Goal: Task Accomplishment & Management: Use online tool/utility

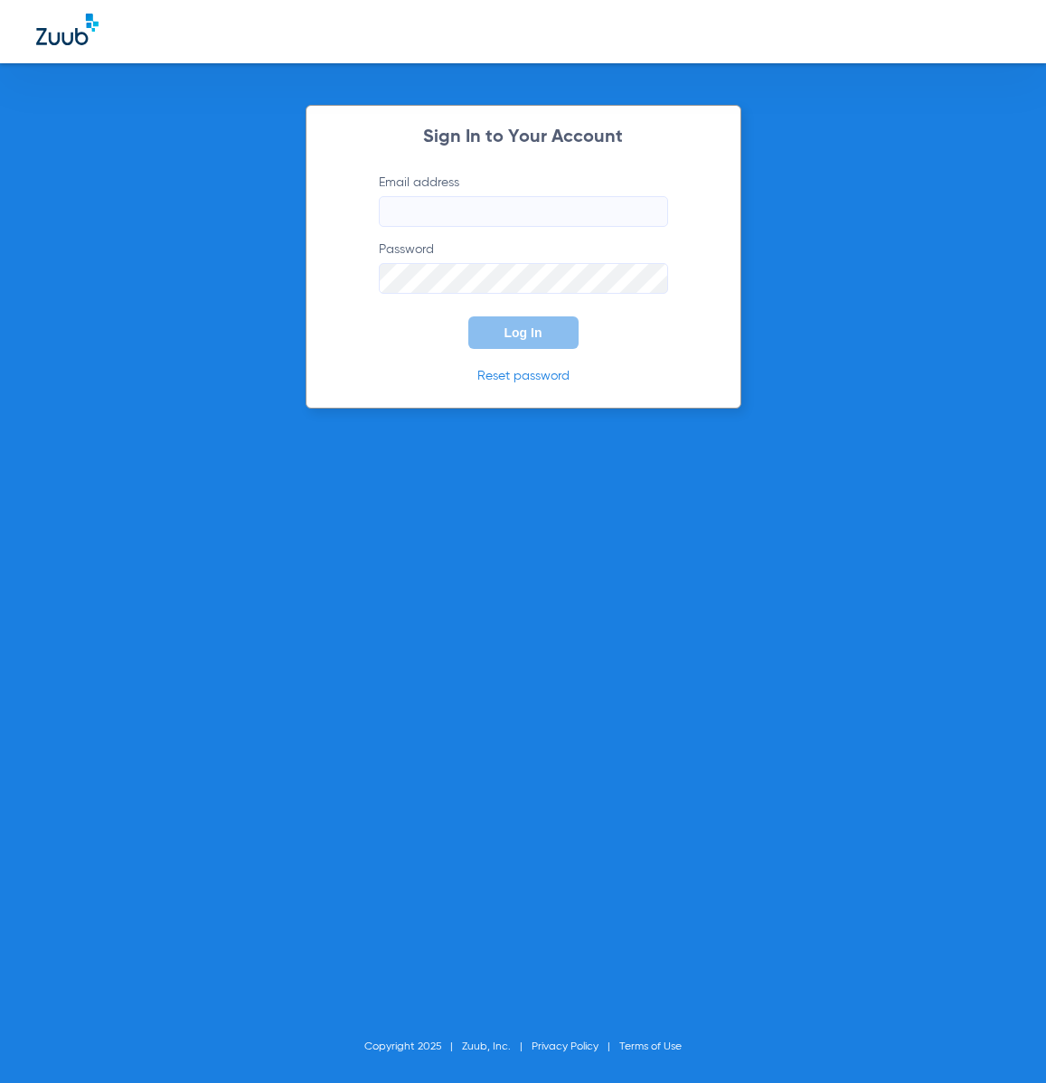
click at [561, 218] on input "Email address" at bounding box center [523, 211] width 289 height 31
type input "[EMAIL_ADDRESS][DOMAIN_NAME]"
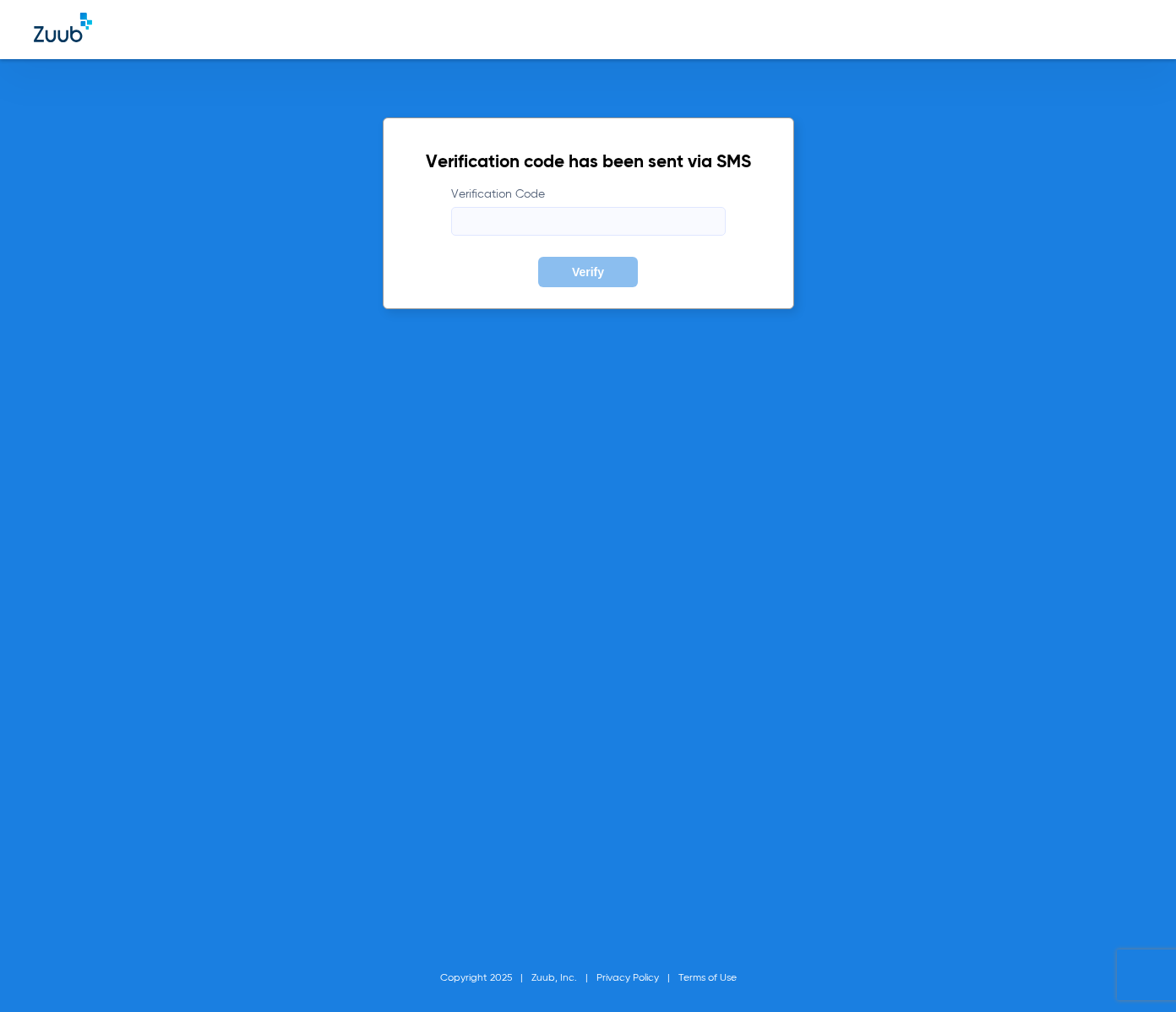
click at [679, 220] on input "Verification Code" at bounding box center [589, 221] width 275 height 29
type input "798354"
click at [538, 257] on button "Verify" at bounding box center [588, 272] width 100 height 31
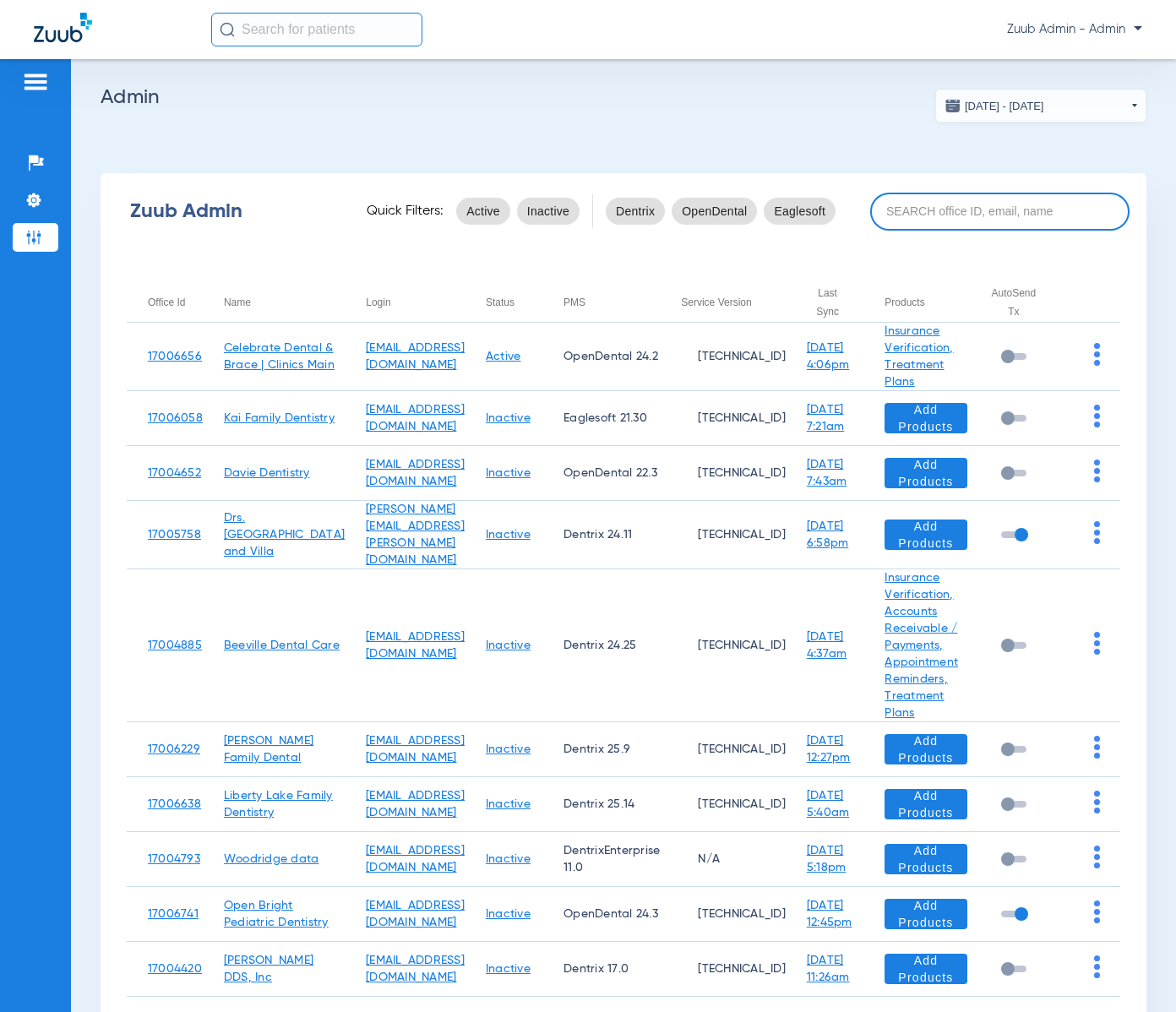
click at [964, 204] on input at bounding box center [1000, 211] width 260 height 38
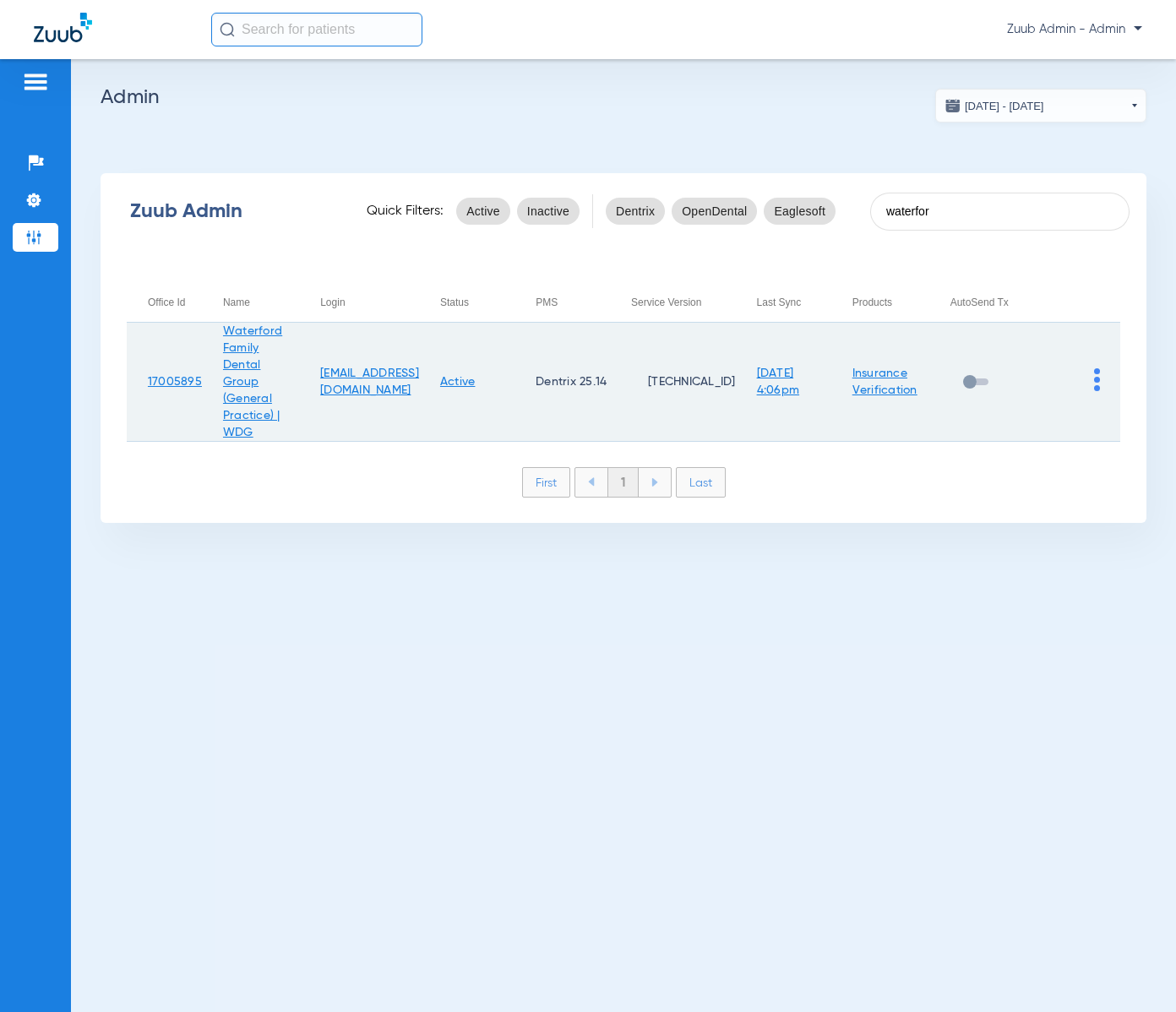
type input "waterfor"
click at [977, 383] on img at bounding box center [1097, 379] width 6 height 22
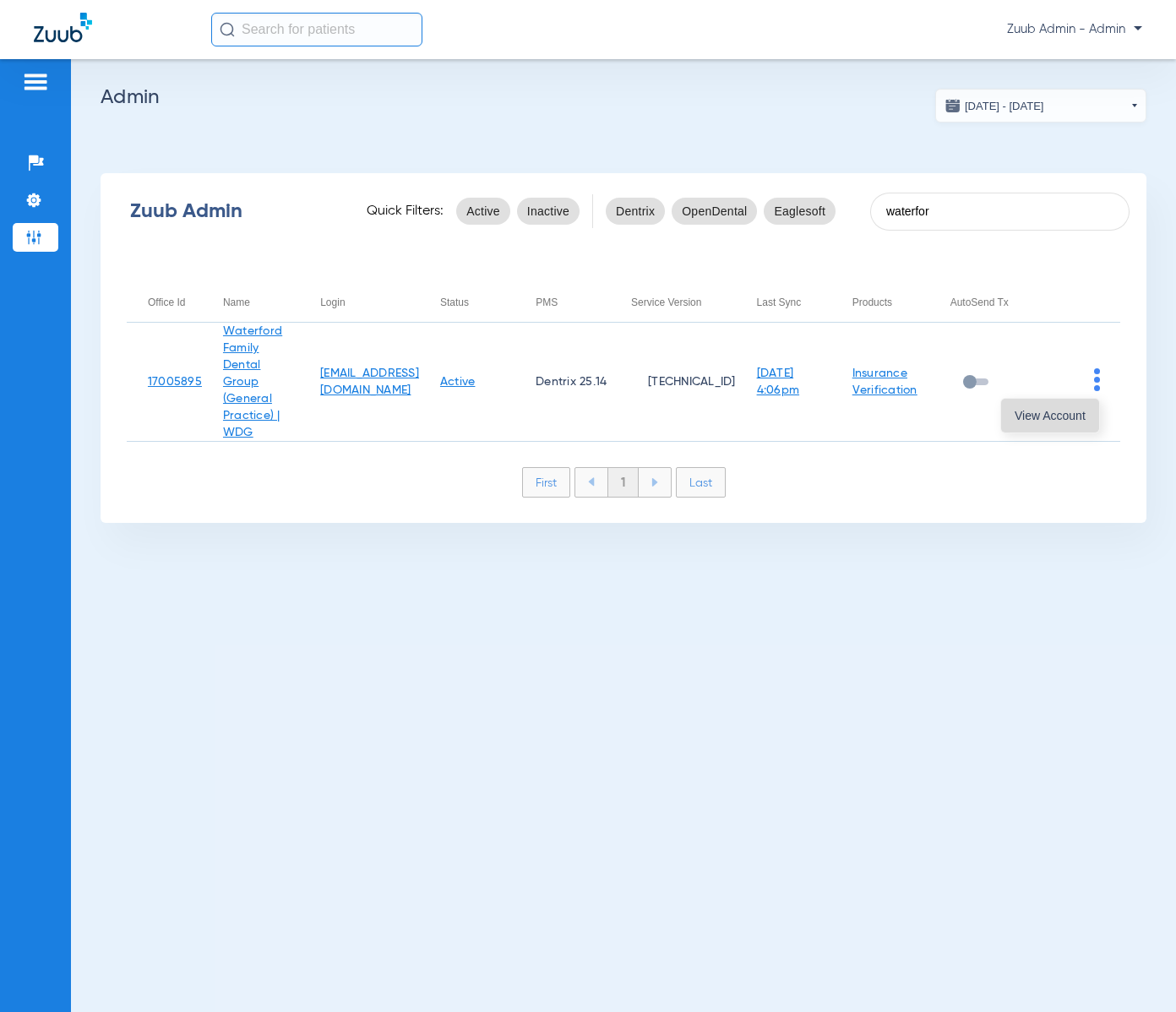
click at [977, 414] on span "View Account" at bounding box center [1051, 415] width 71 height 12
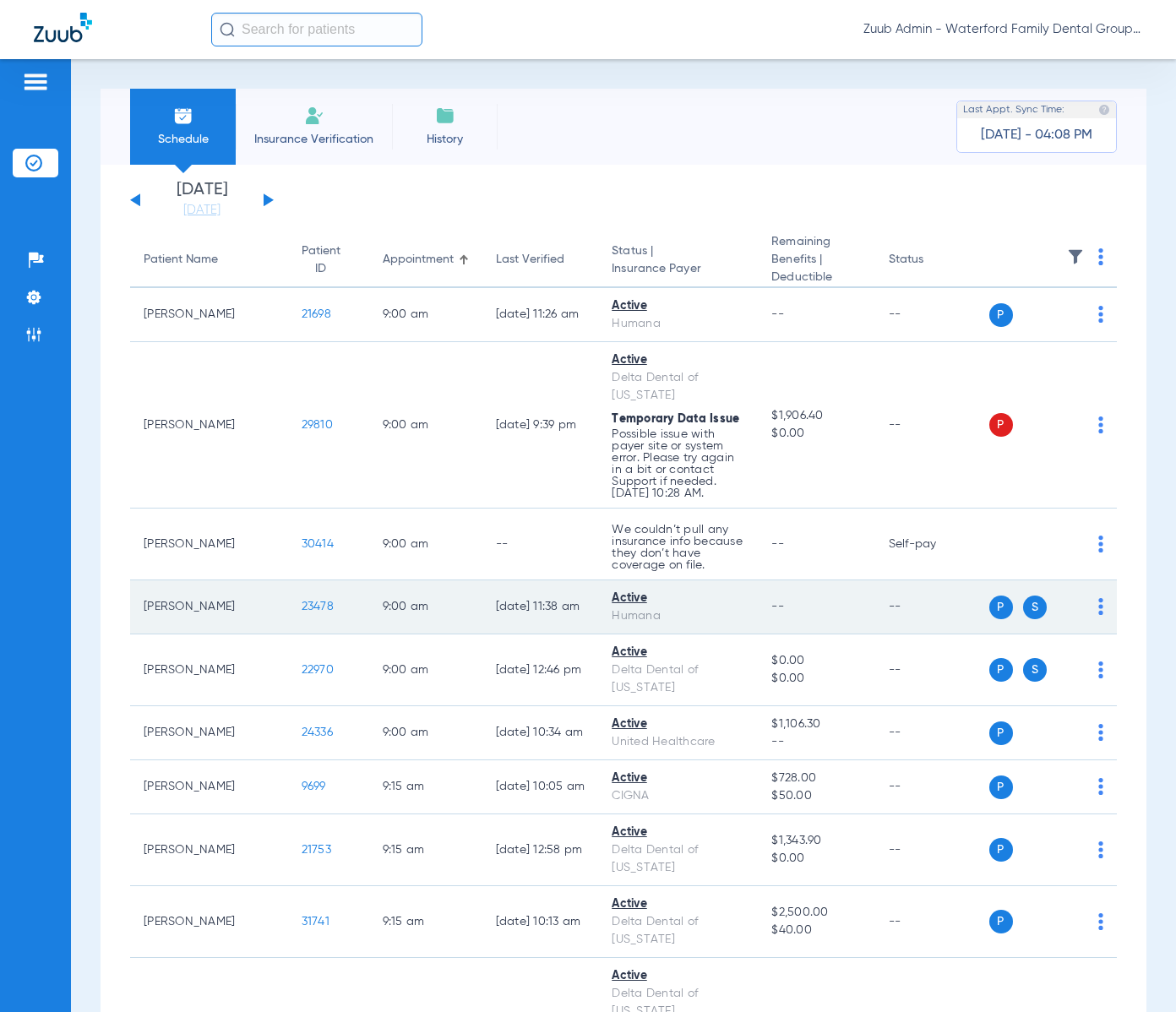
click at [302, 608] on span "23478" at bounding box center [318, 606] width 32 height 12
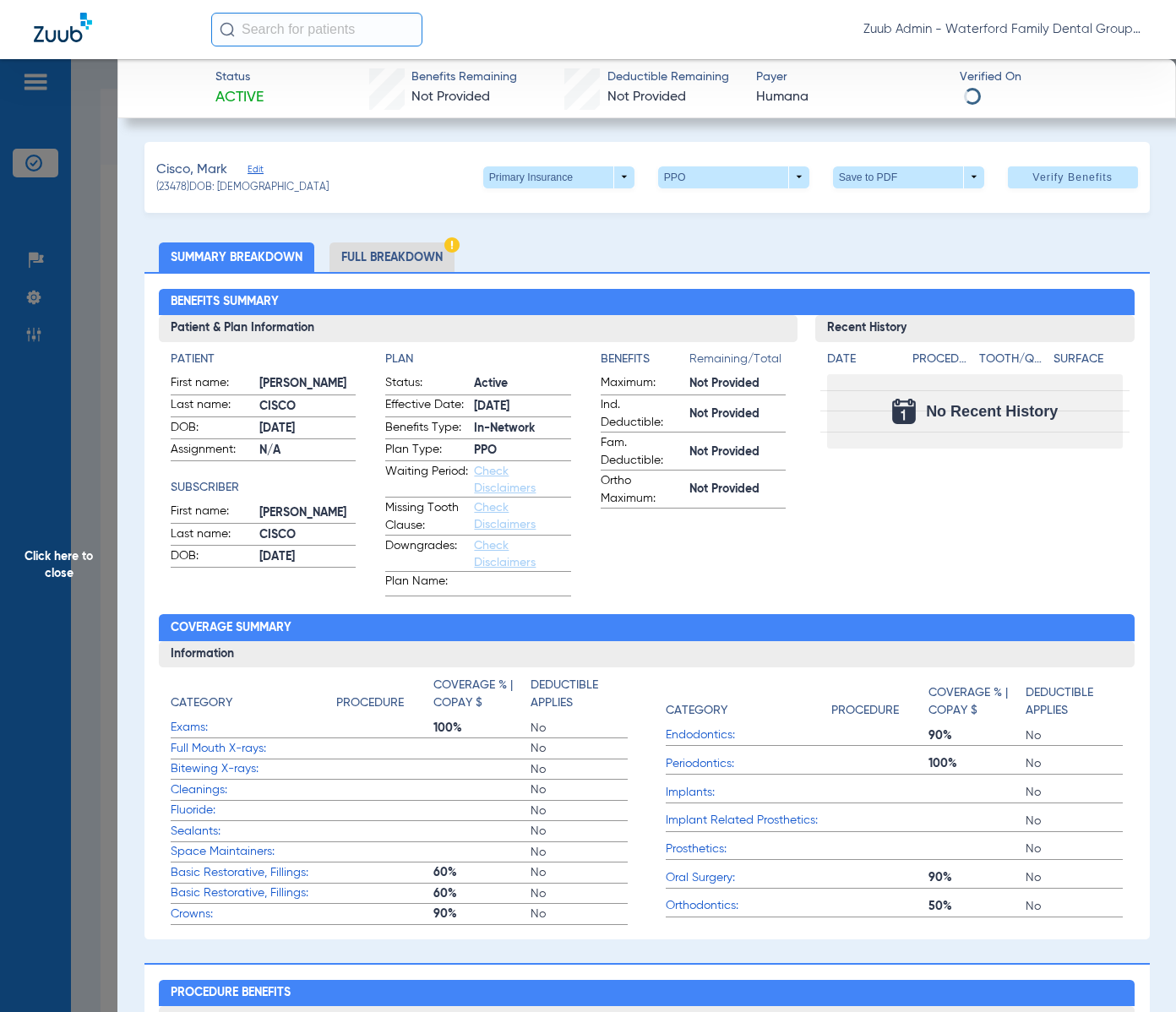
click at [437, 245] on li "Full Breakdown" at bounding box center [393, 257] width 125 height 30
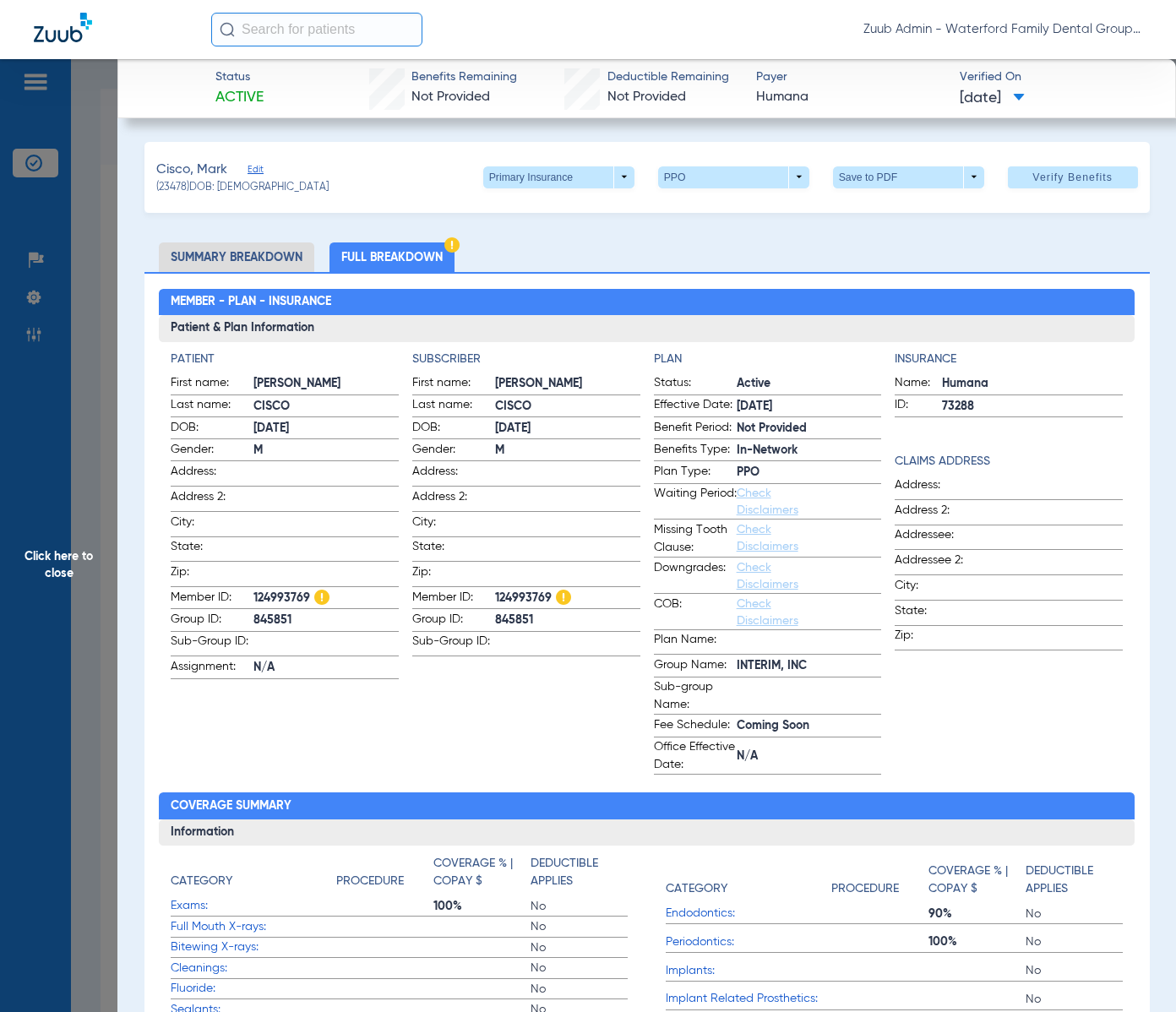
click at [260, 171] on span "Edit" at bounding box center [255, 171] width 15 height 16
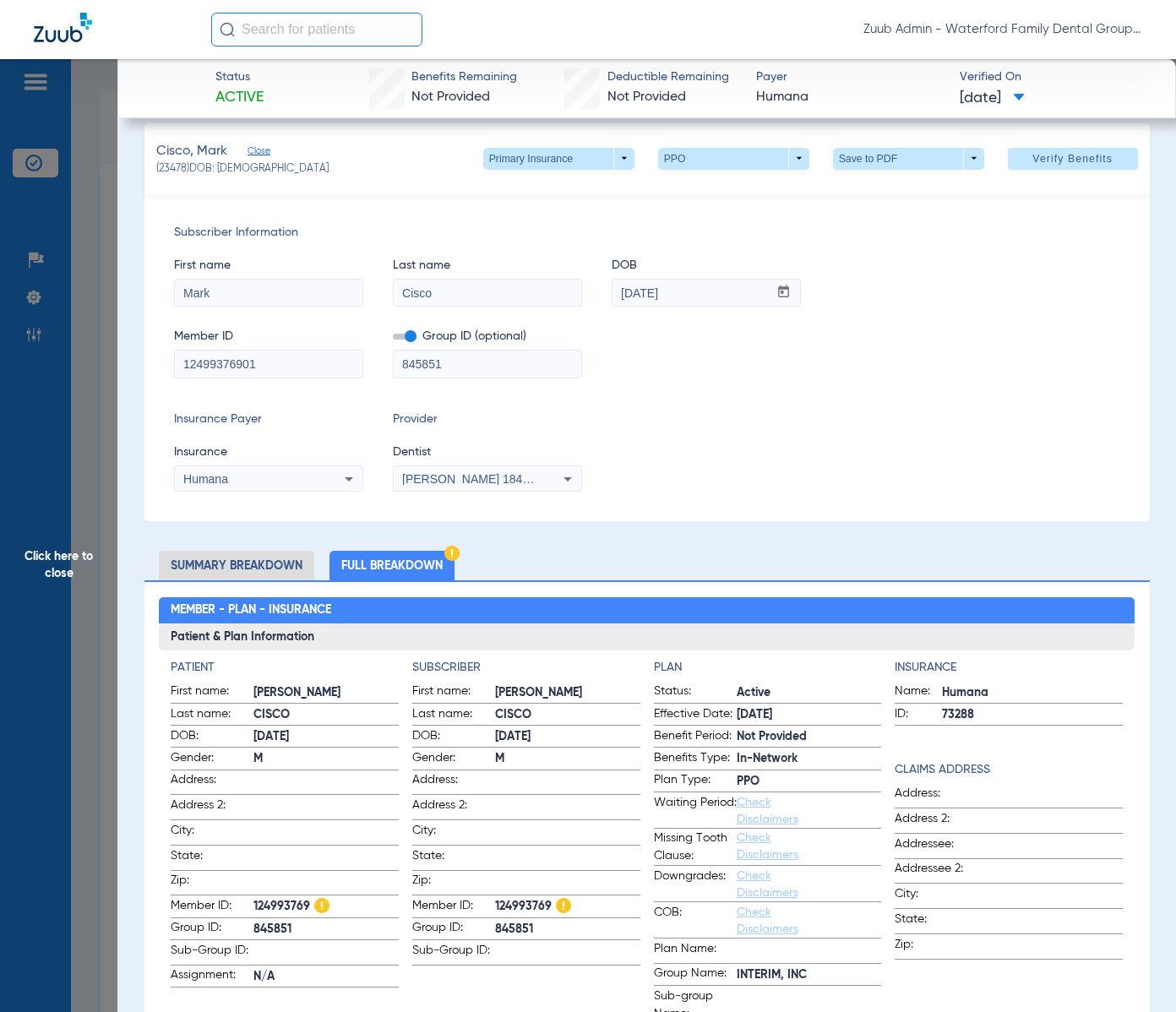
scroll to position [21, 0]
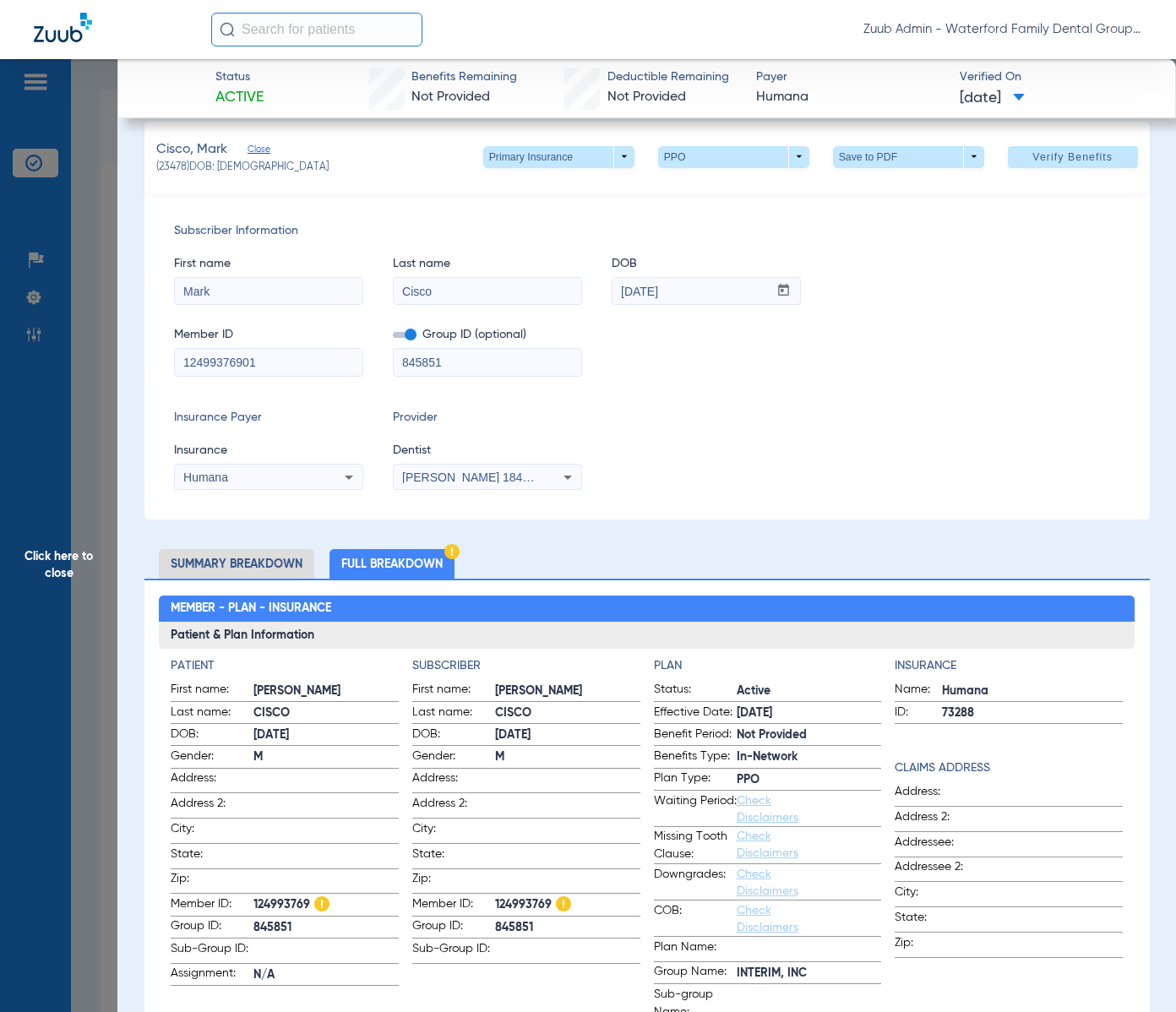
click at [50, 573] on span "Click here to close" at bounding box center [59, 564] width 118 height 1012
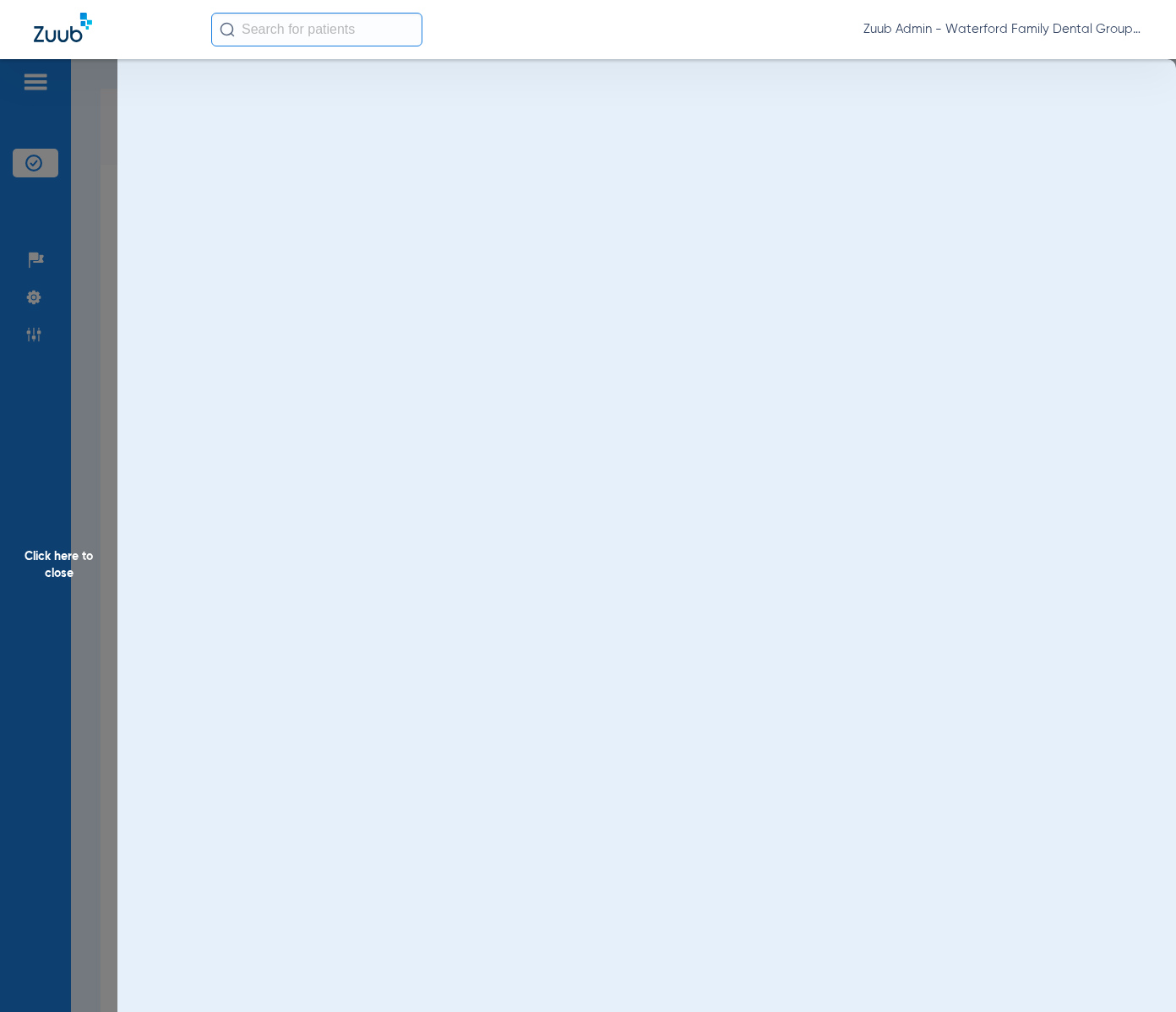
scroll to position [0, 0]
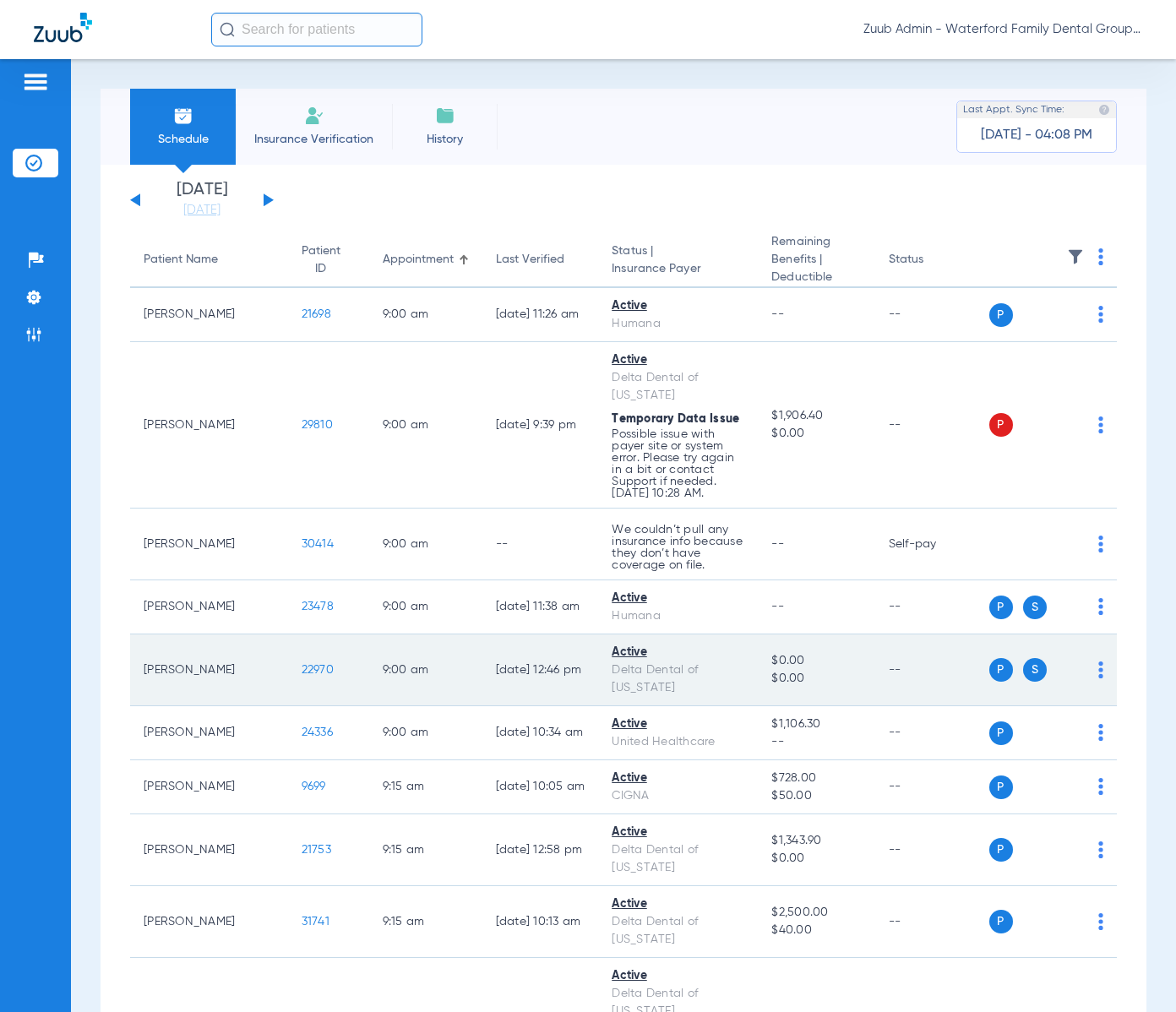
click at [302, 671] on span "22970" at bounding box center [318, 670] width 32 height 12
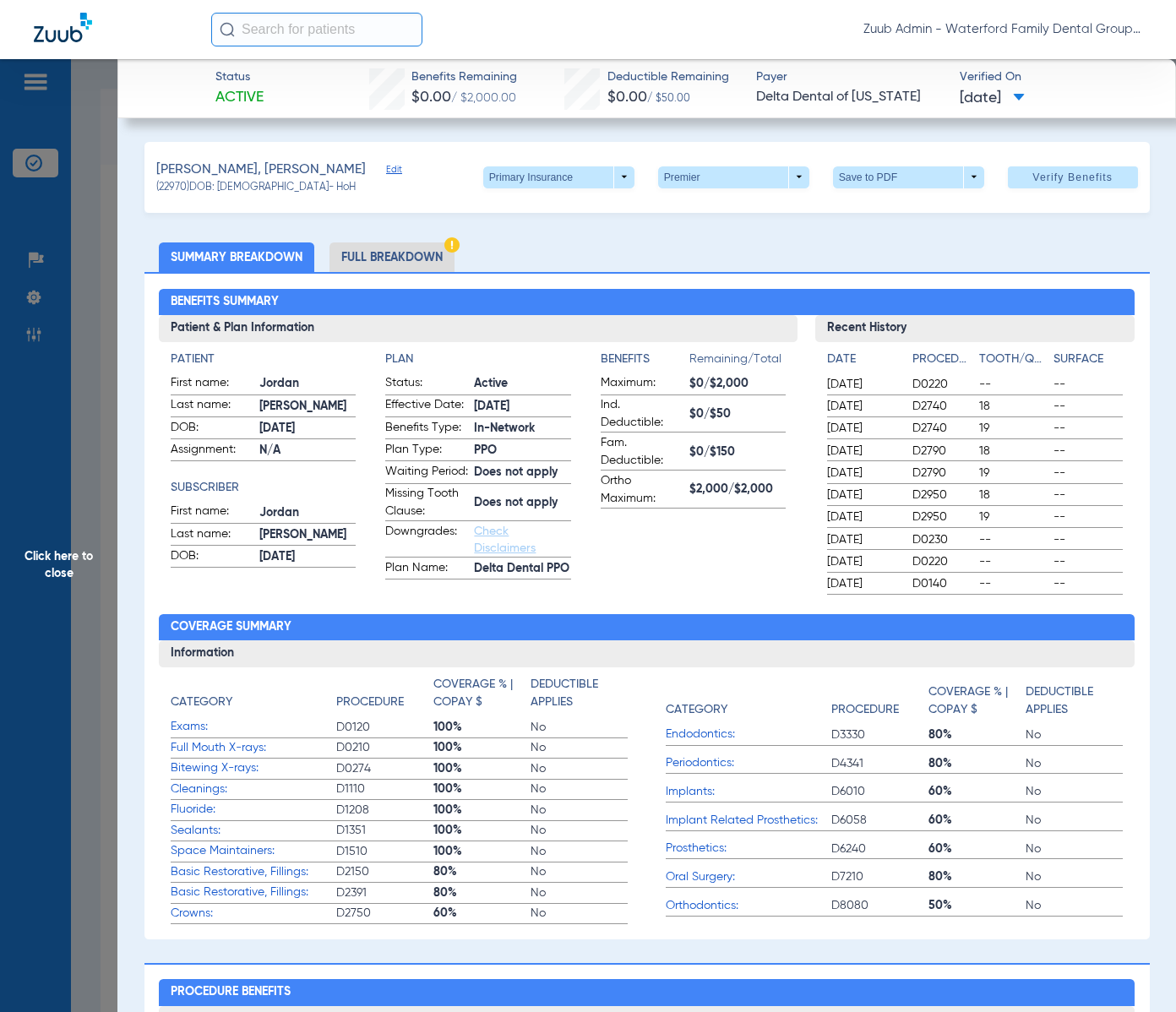
click at [438, 254] on li "Full Breakdown" at bounding box center [393, 257] width 125 height 30
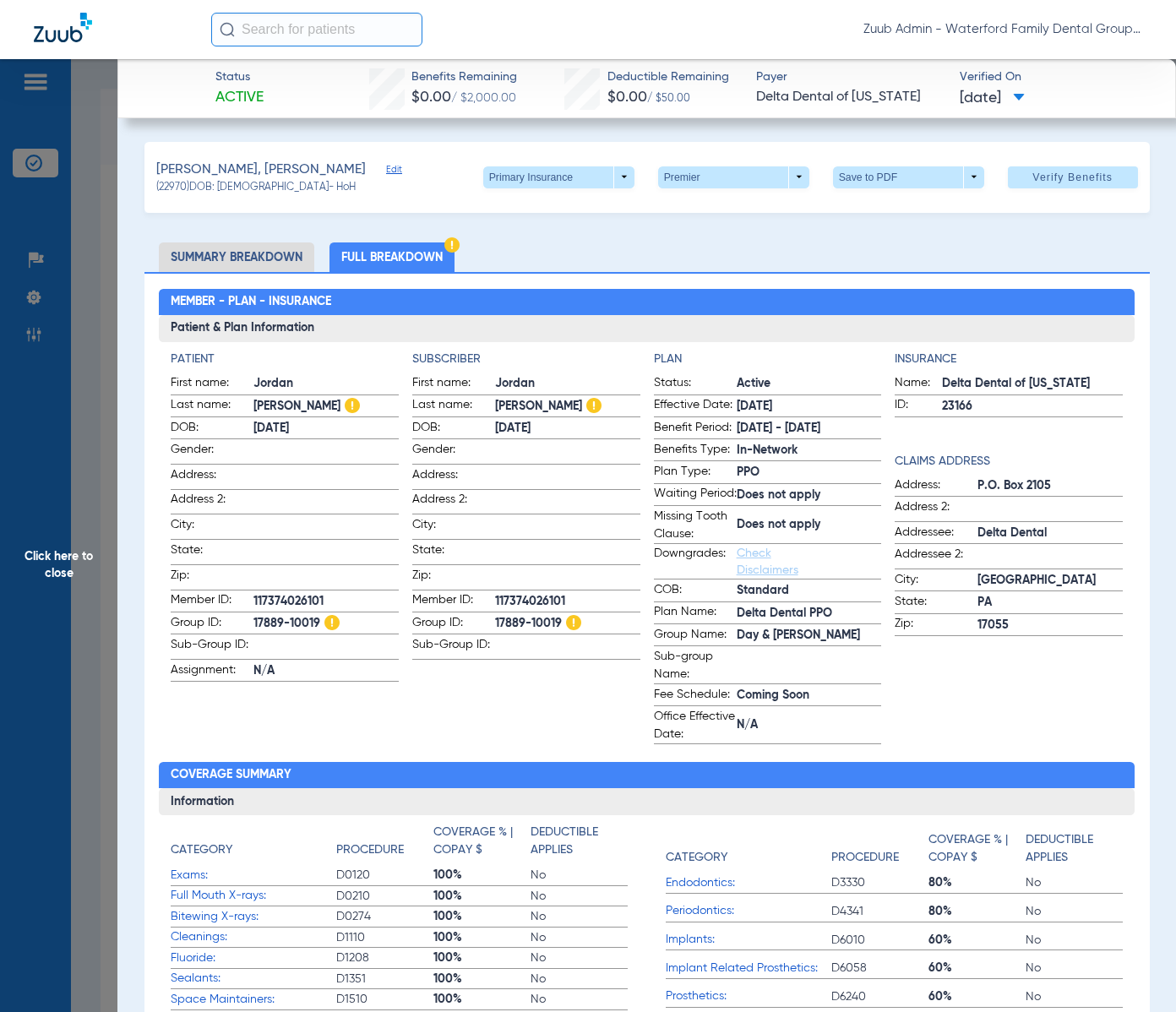
click at [386, 168] on span "Edit" at bounding box center [394, 171] width 15 height 16
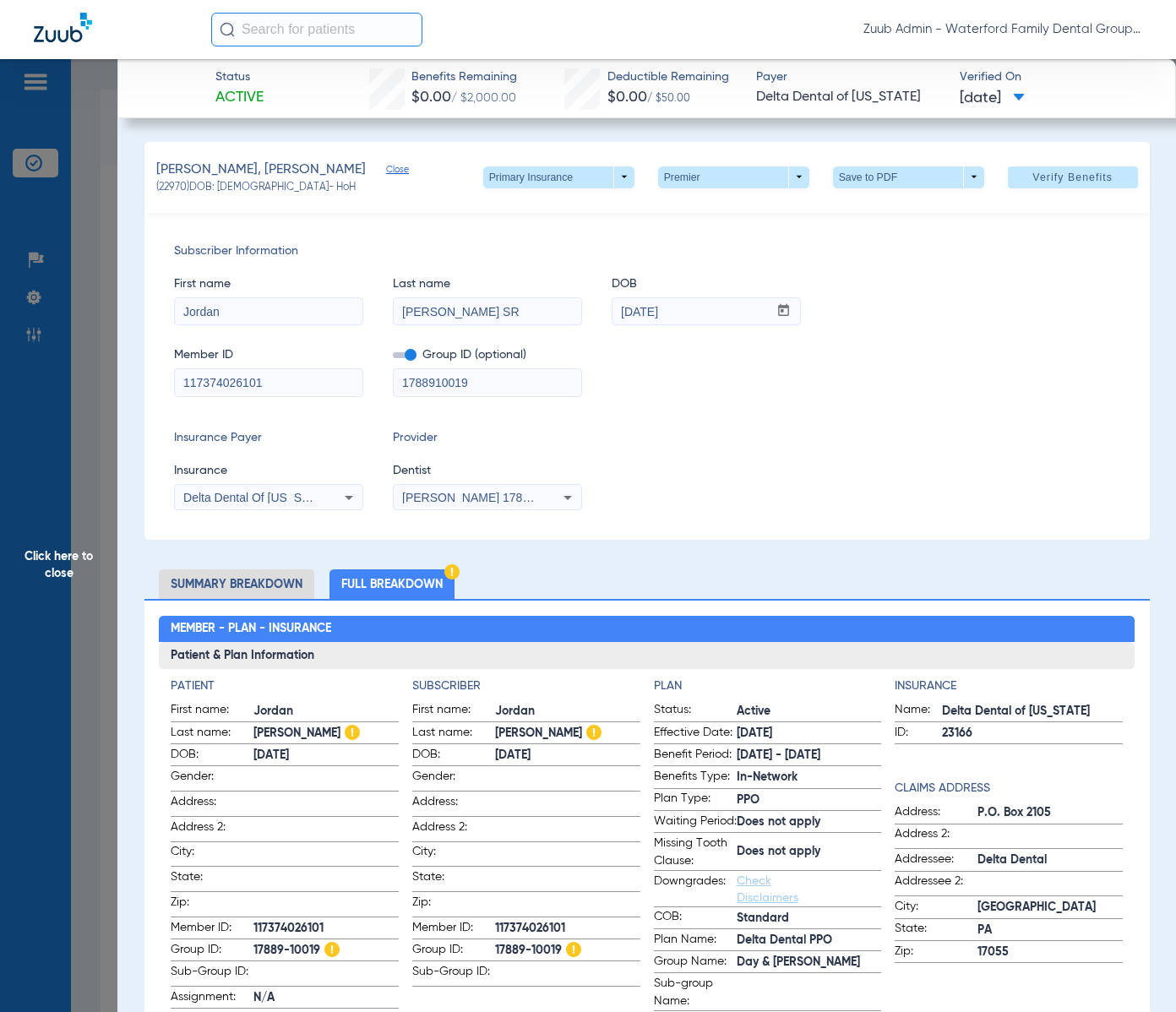
click at [61, 553] on span "Click here to close" at bounding box center [59, 564] width 118 height 1012
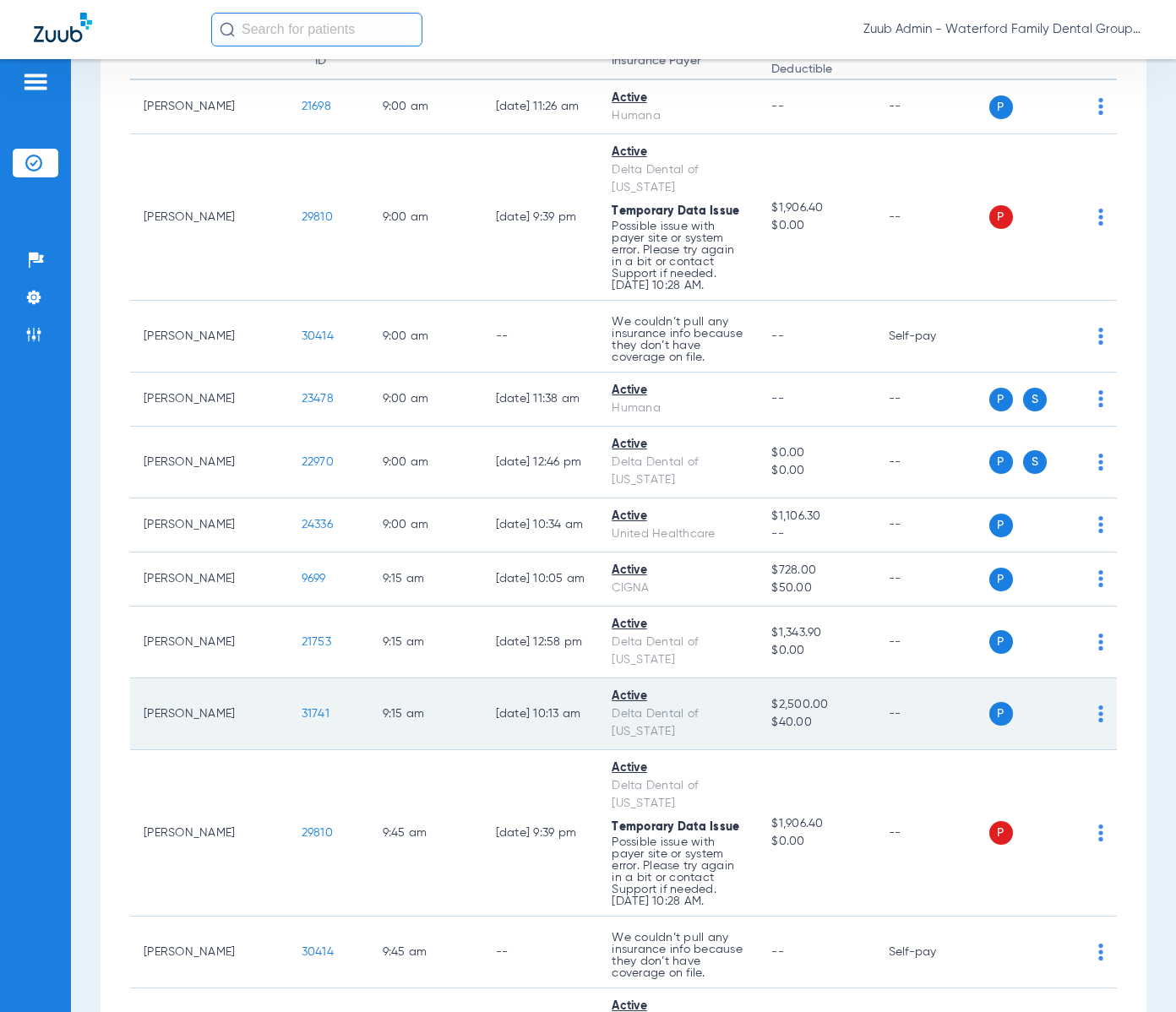
scroll to position [225, 0]
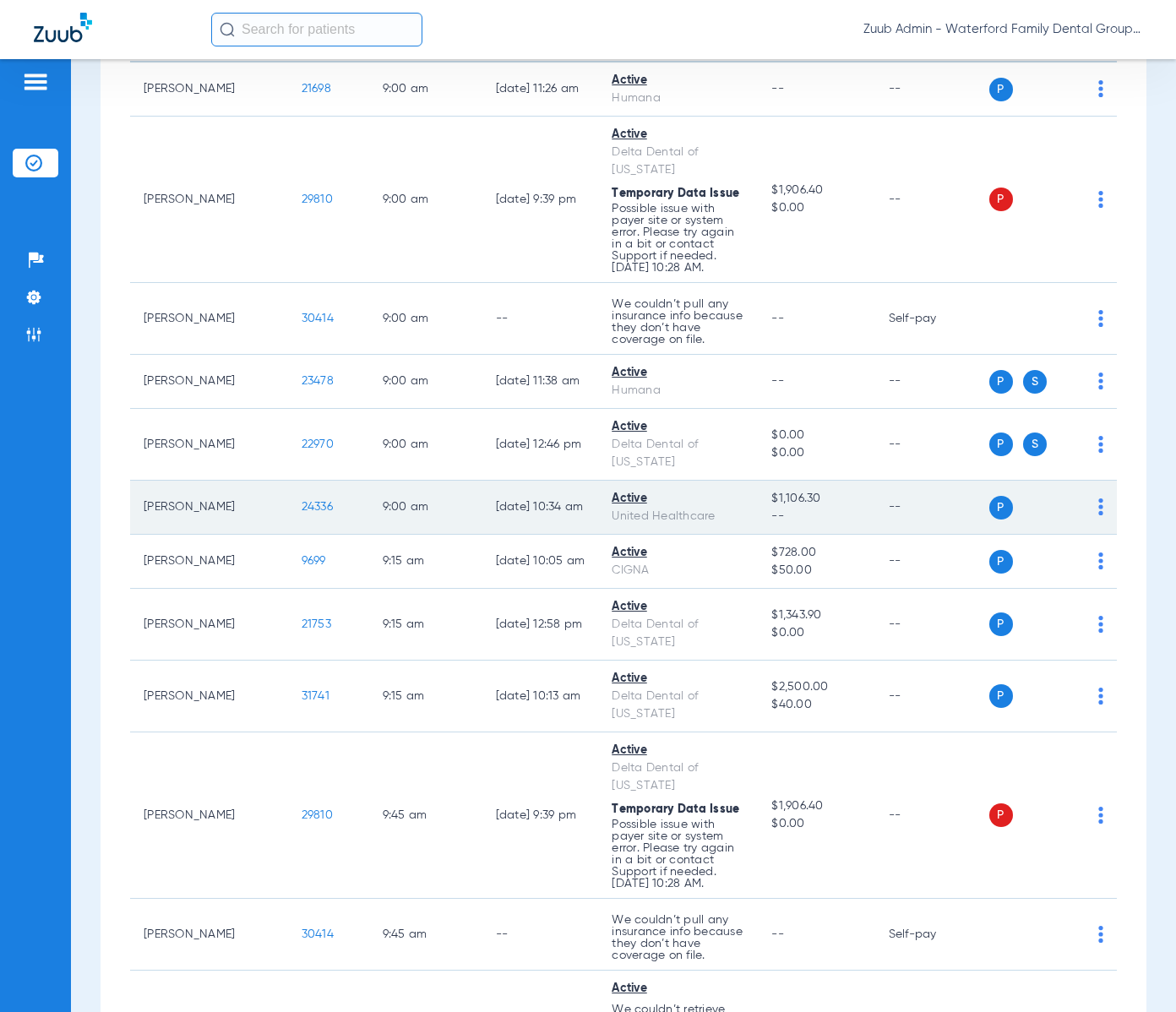
click at [302, 508] on span "24336" at bounding box center [317, 506] width 31 height 12
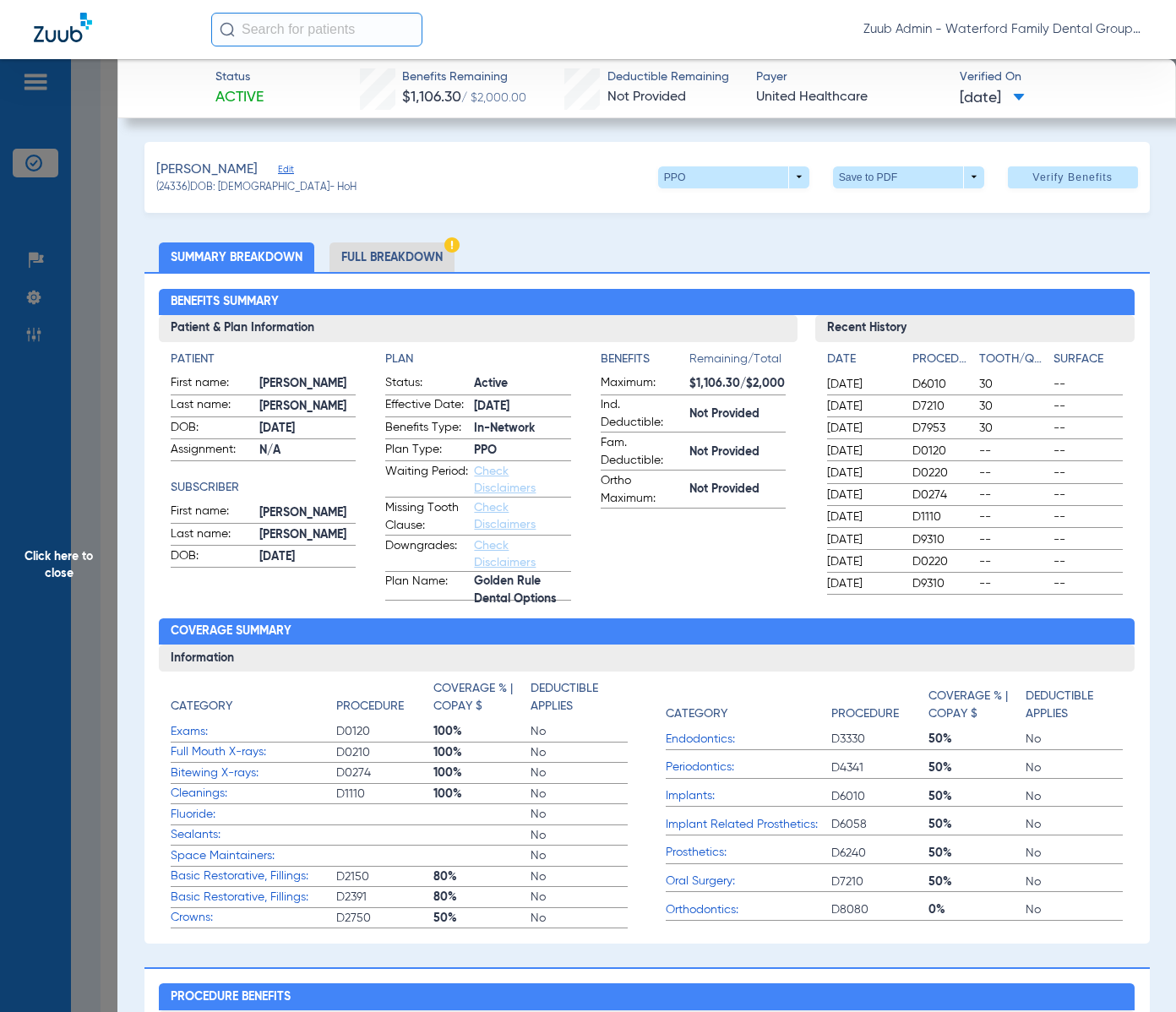
click at [407, 249] on li "Full Breakdown" at bounding box center [393, 257] width 125 height 30
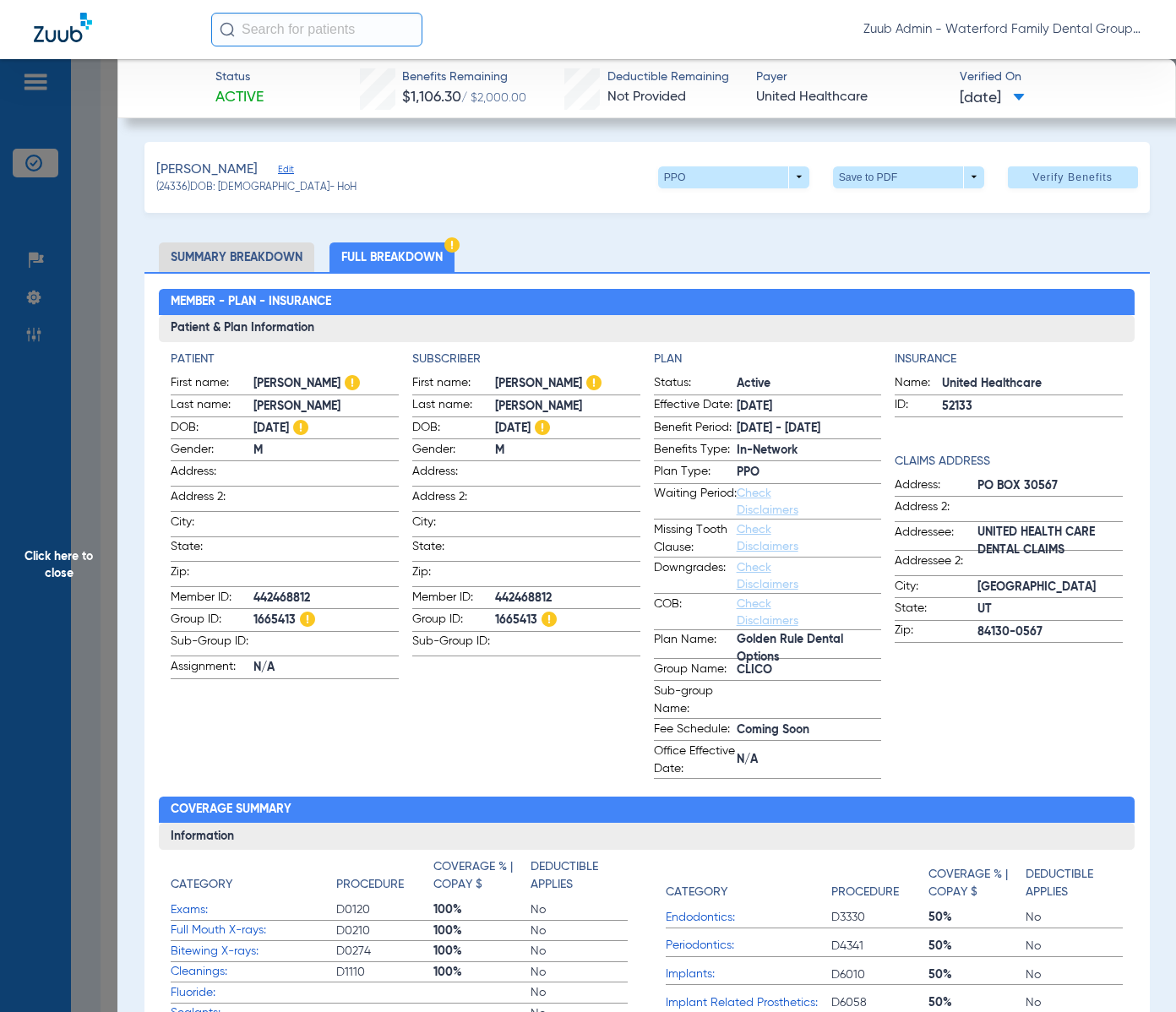
click at [278, 169] on span "Edit" at bounding box center [285, 171] width 15 height 16
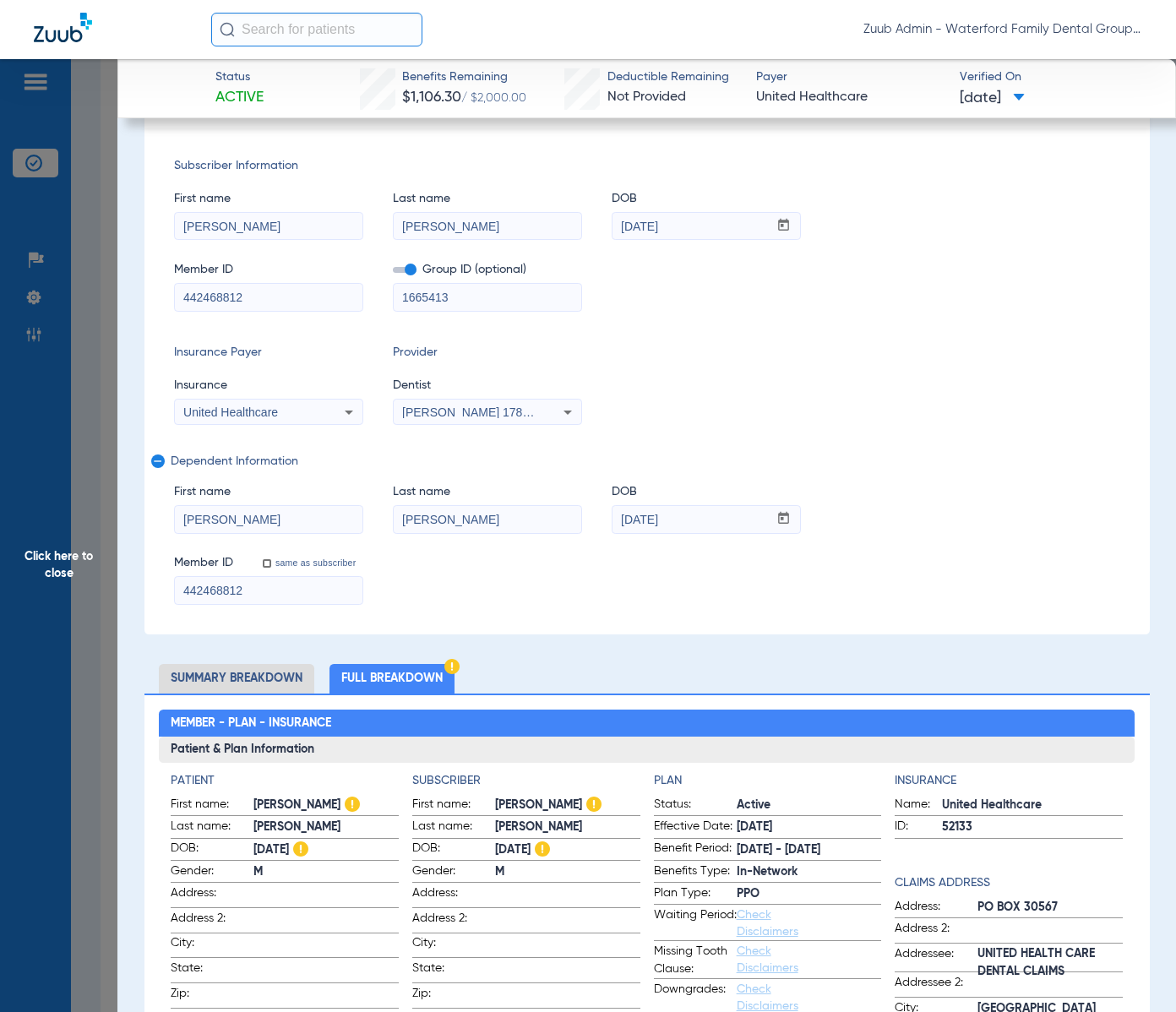
scroll to position [0, 0]
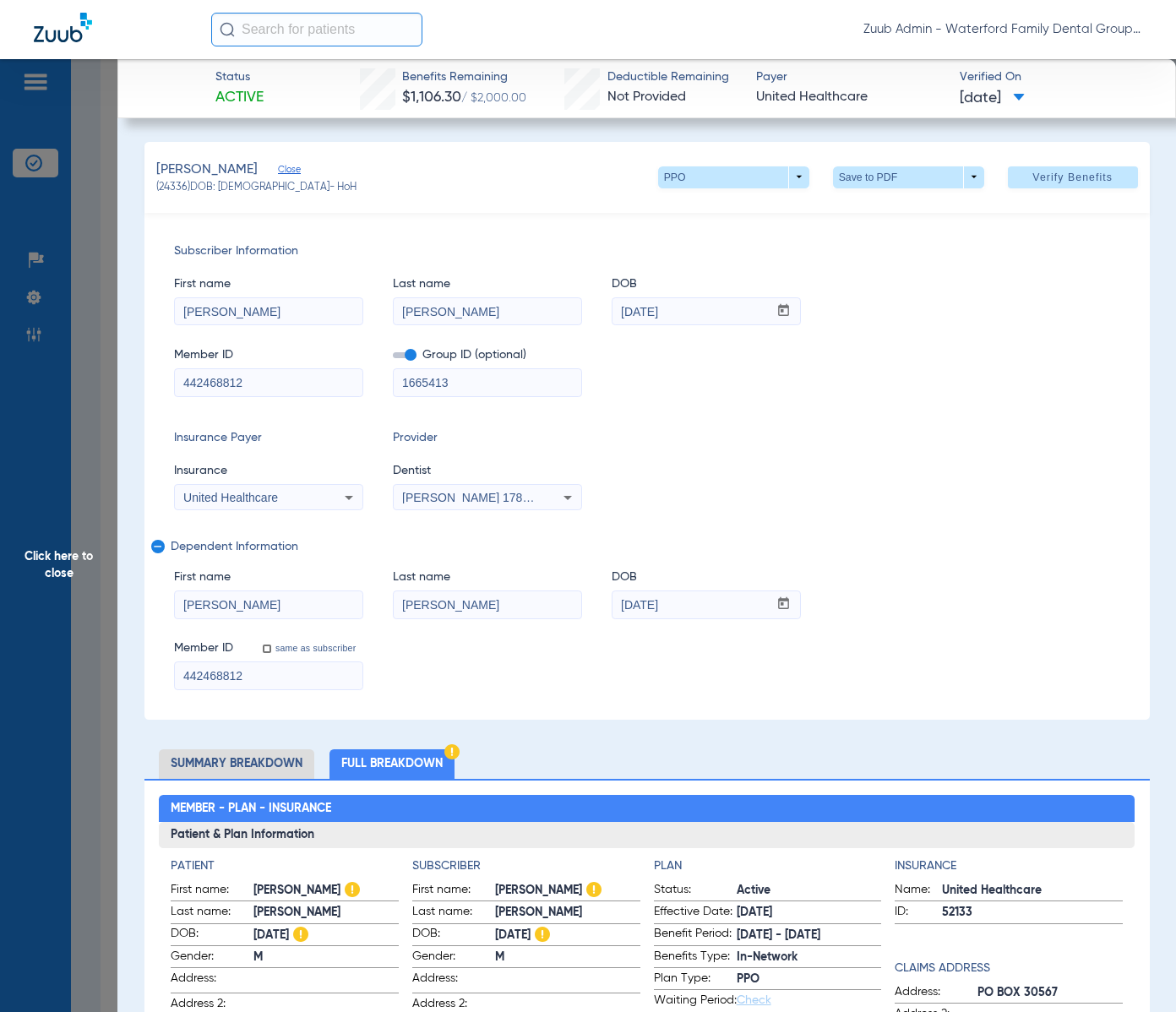
click at [51, 564] on span "Click here to close" at bounding box center [59, 564] width 118 height 1012
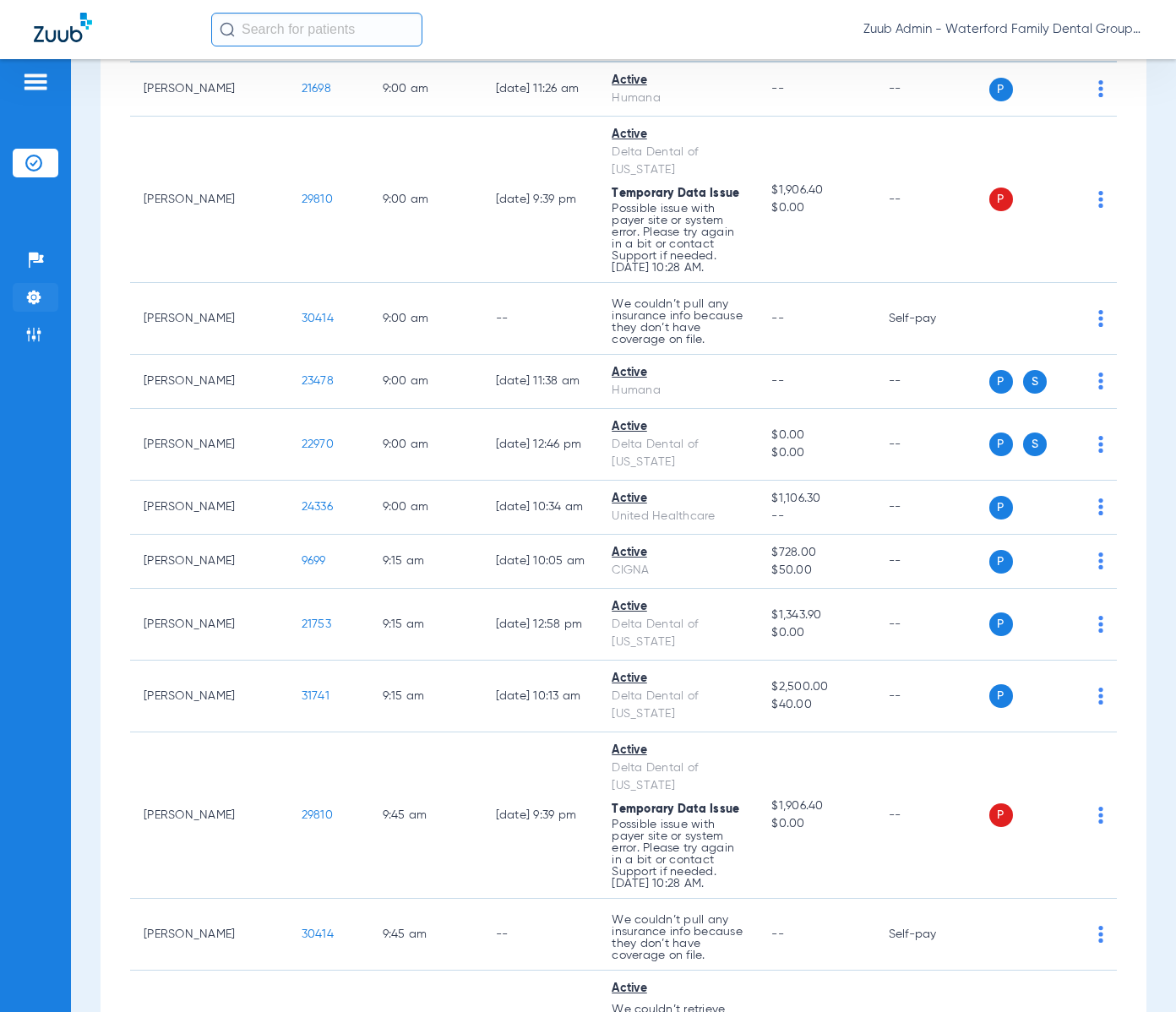
click at [31, 296] on img at bounding box center [34, 297] width 17 height 17
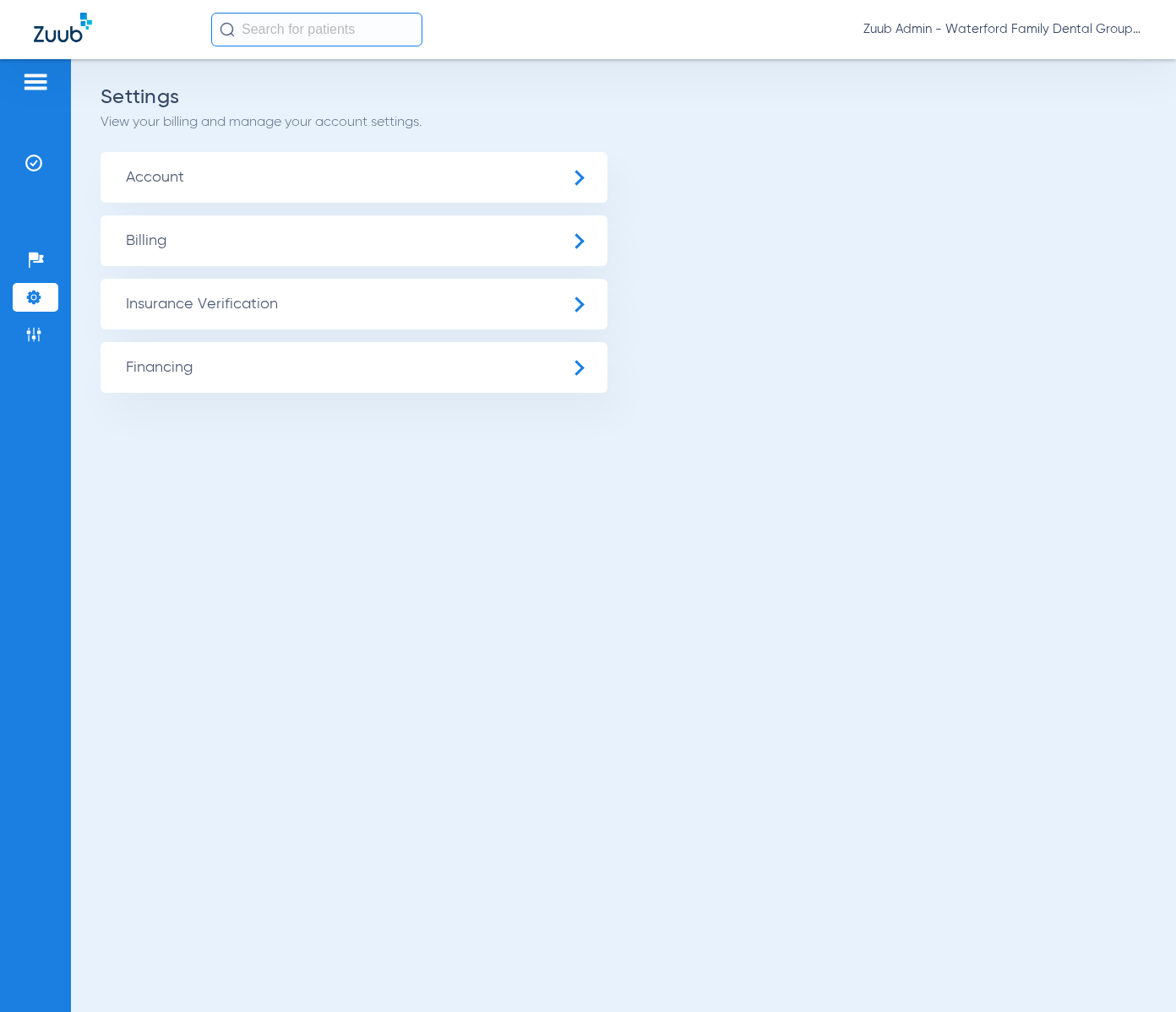
click at [207, 191] on span "Account" at bounding box center [354, 178] width 507 height 50
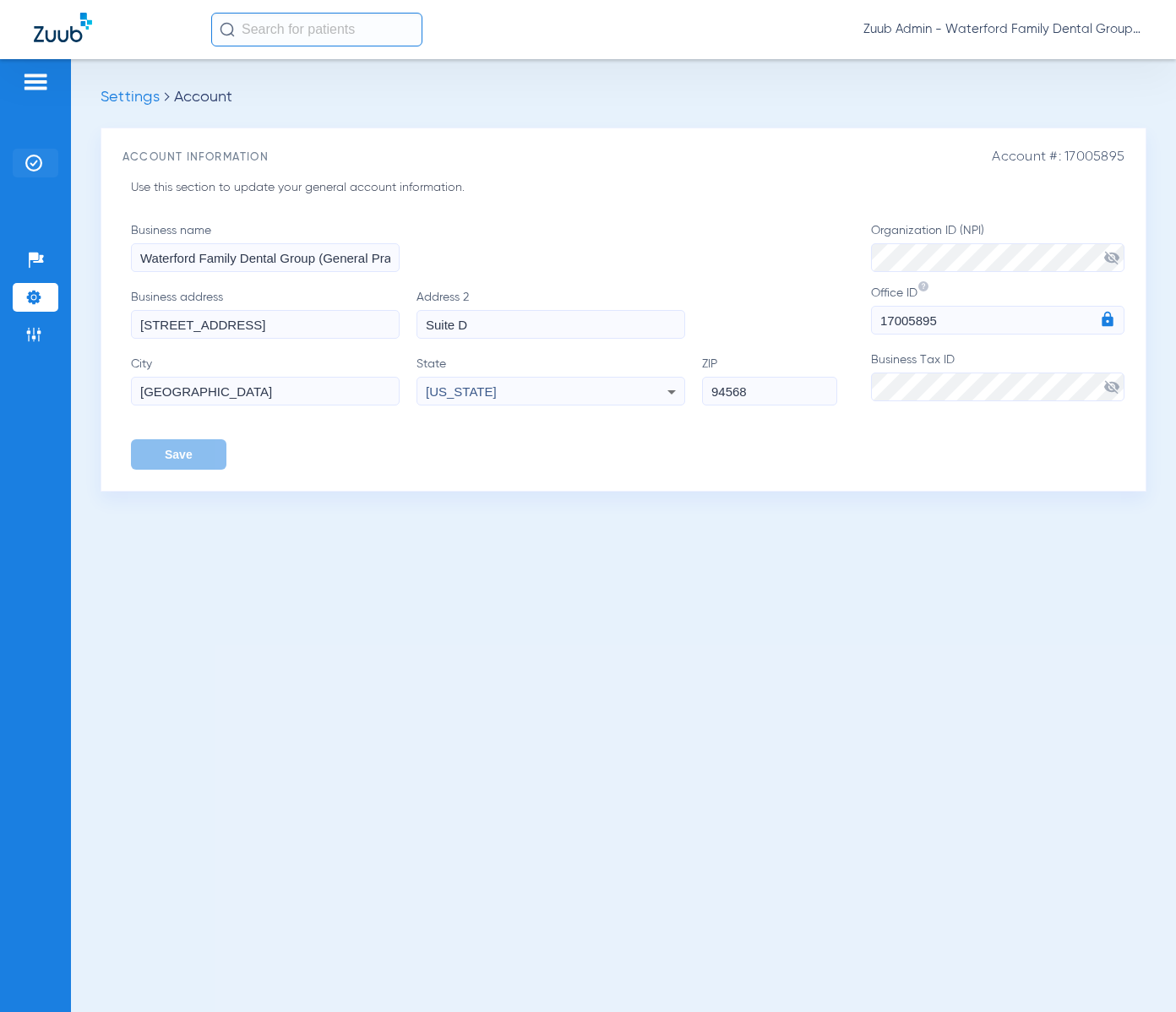
click at [46, 164] on li "Insurance Verification" at bounding box center [36, 163] width 46 height 29
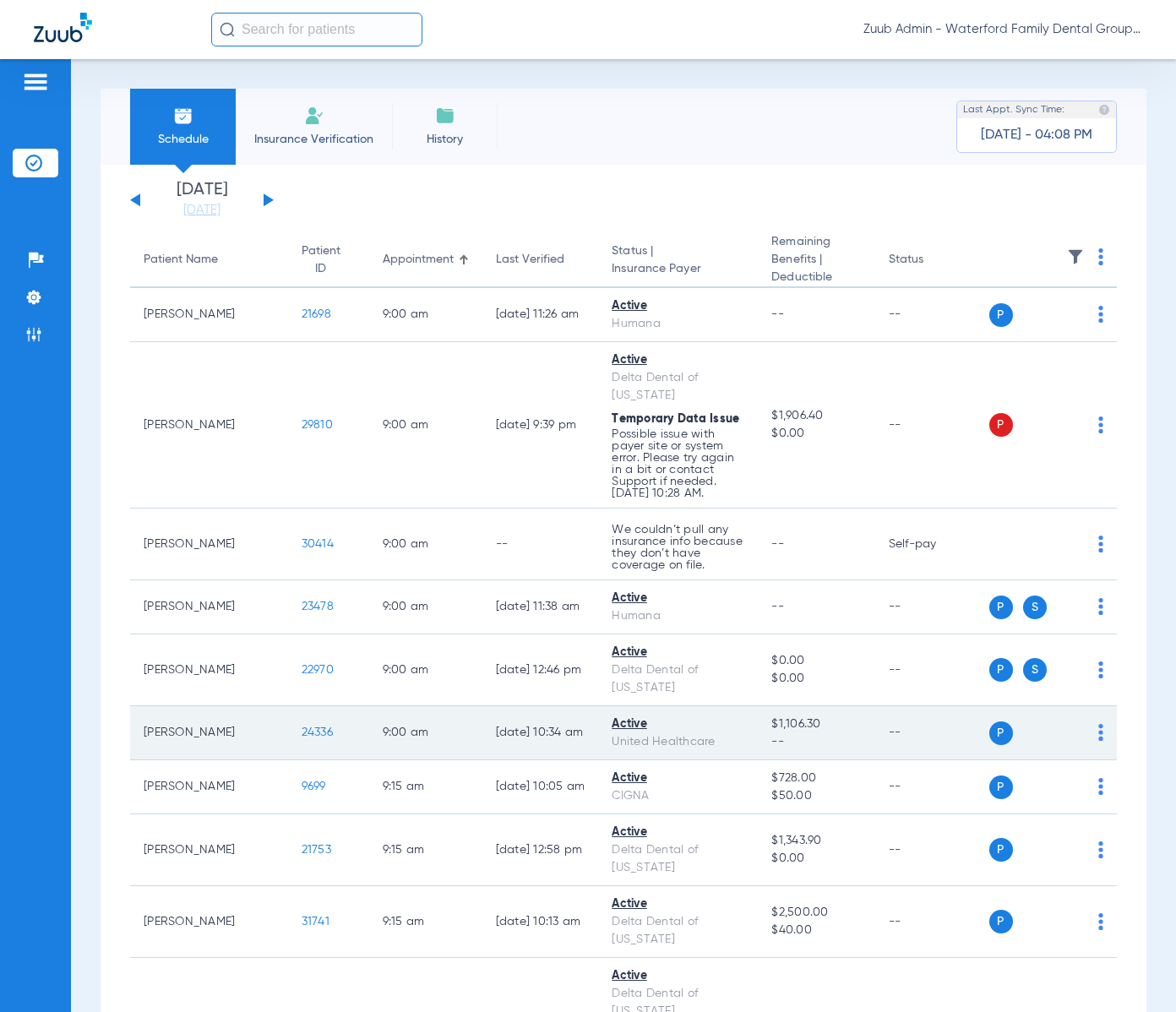
click at [302, 734] on span "24336" at bounding box center [317, 732] width 31 height 12
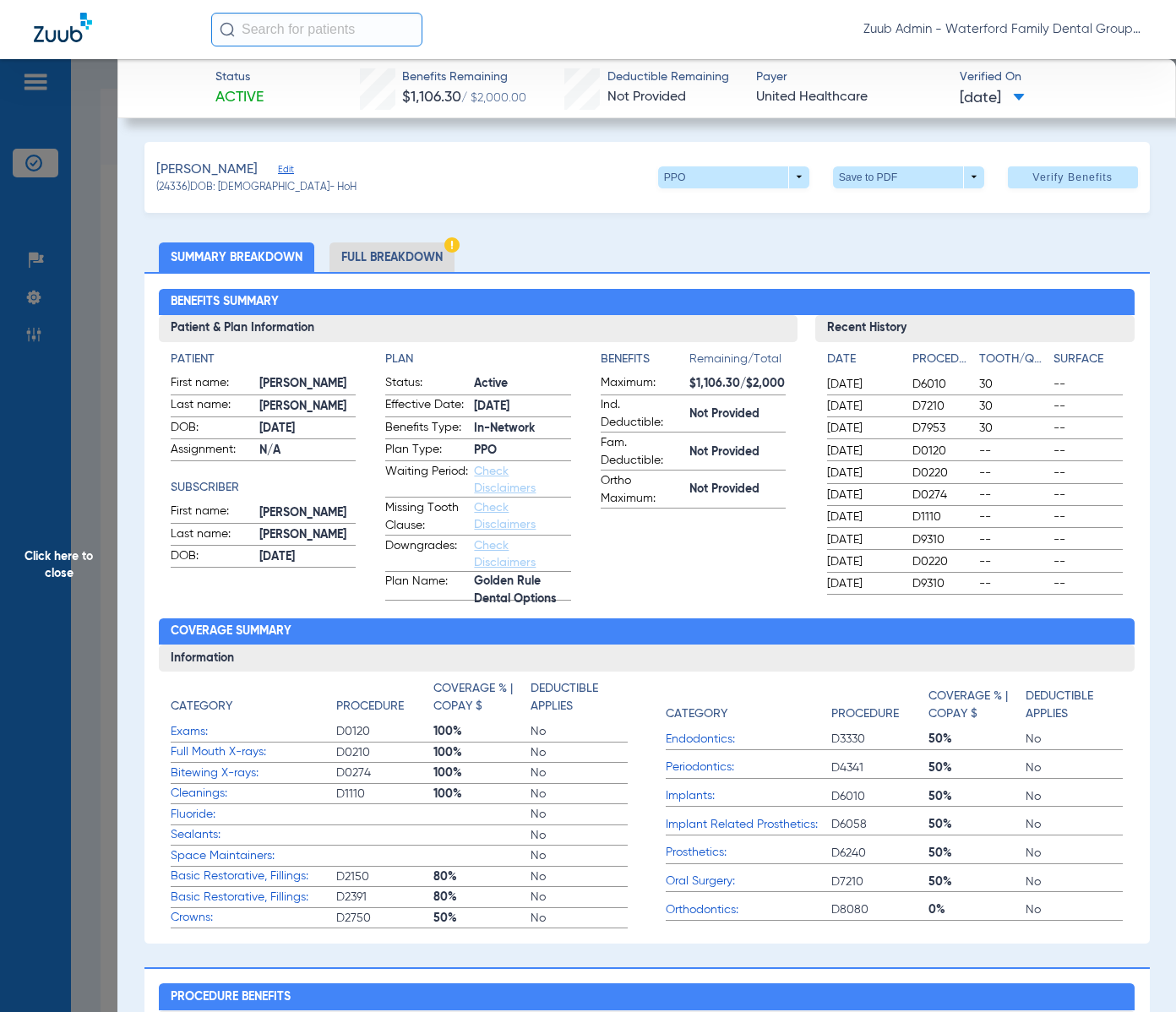
click at [372, 256] on li "Full Breakdown" at bounding box center [393, 257] width 125 height 30
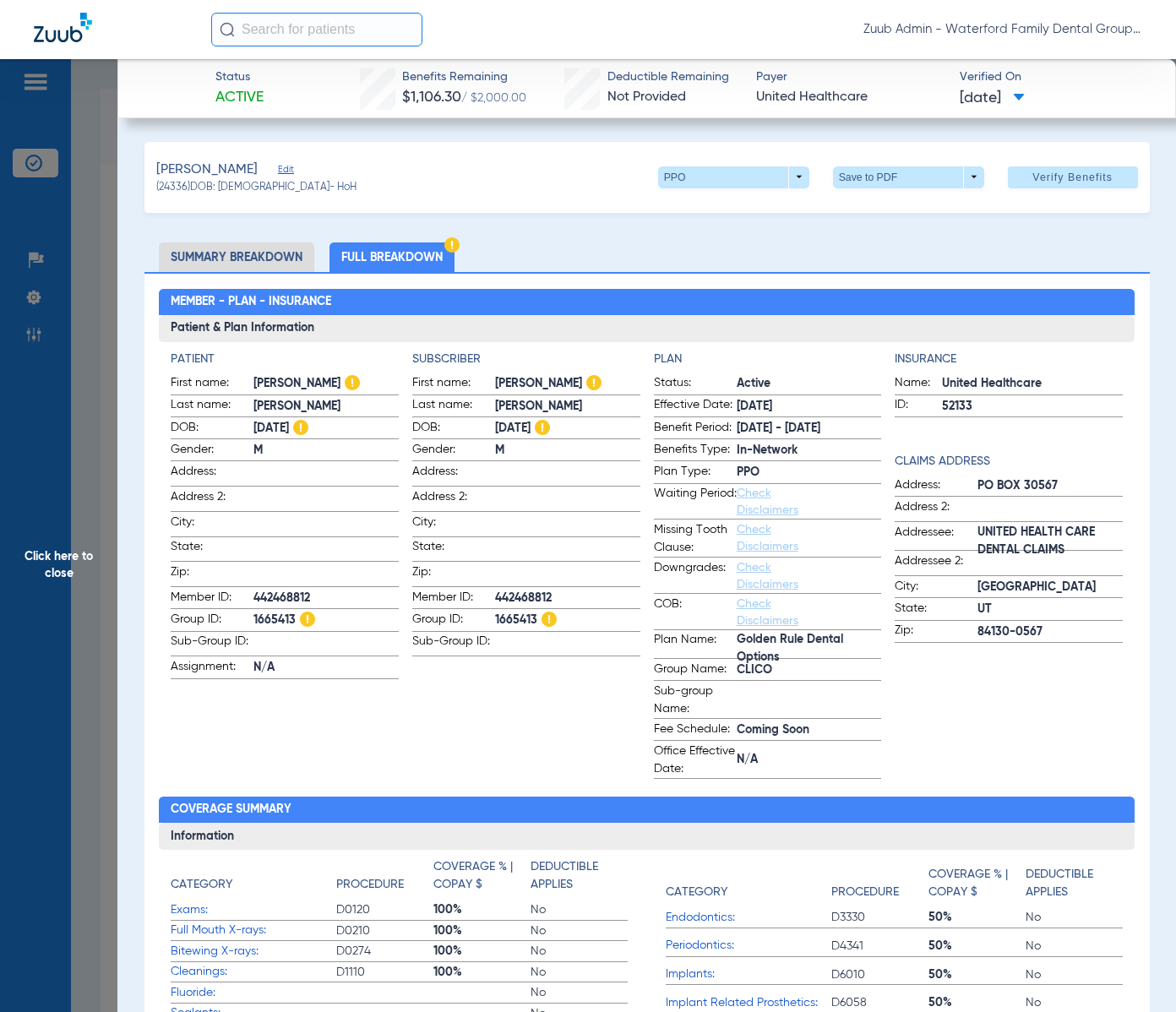
click at [278, 172] on span "Edit" at bounding box center [285, 171] width 15 height 16
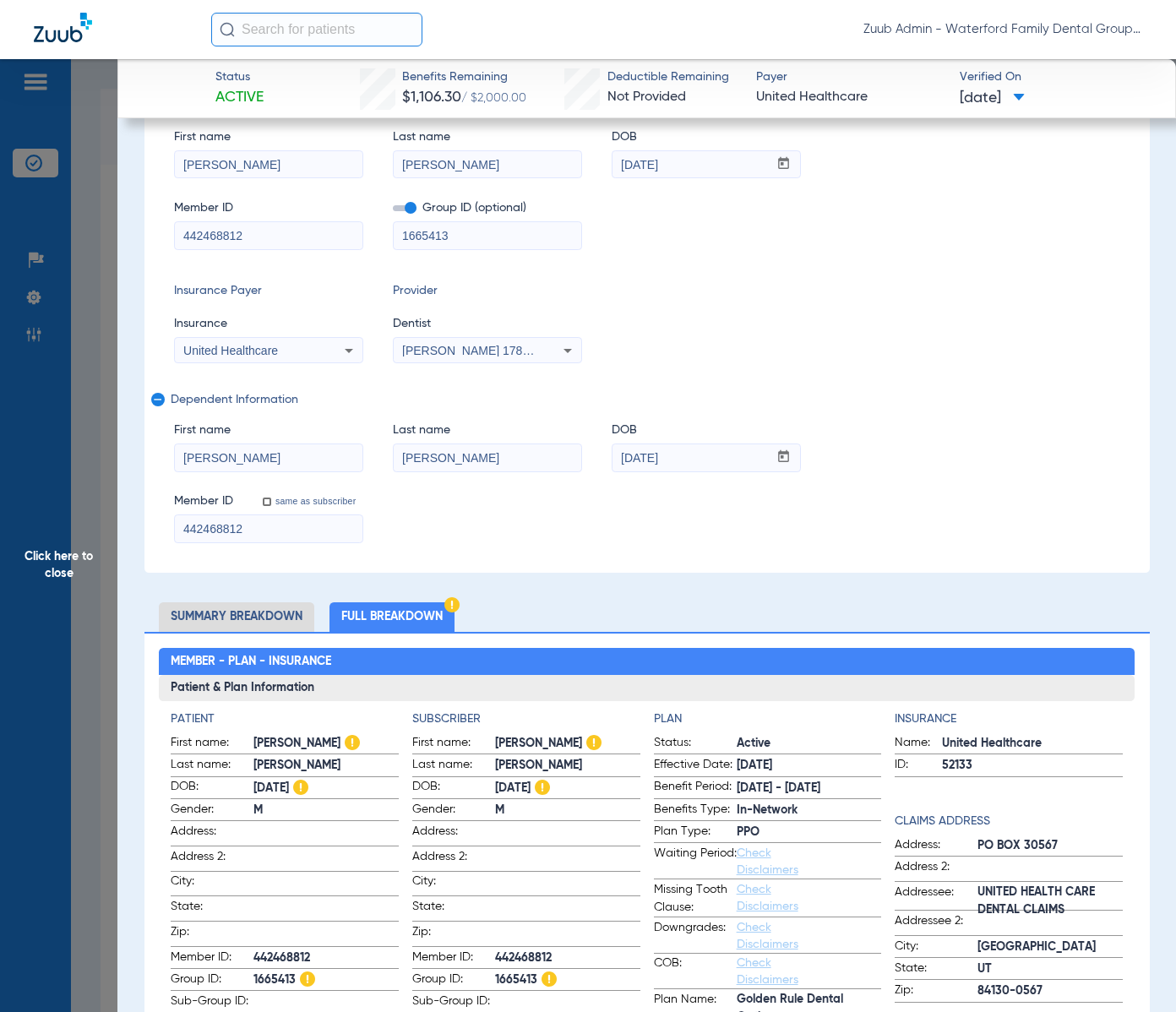
scroll to position [145, 0]
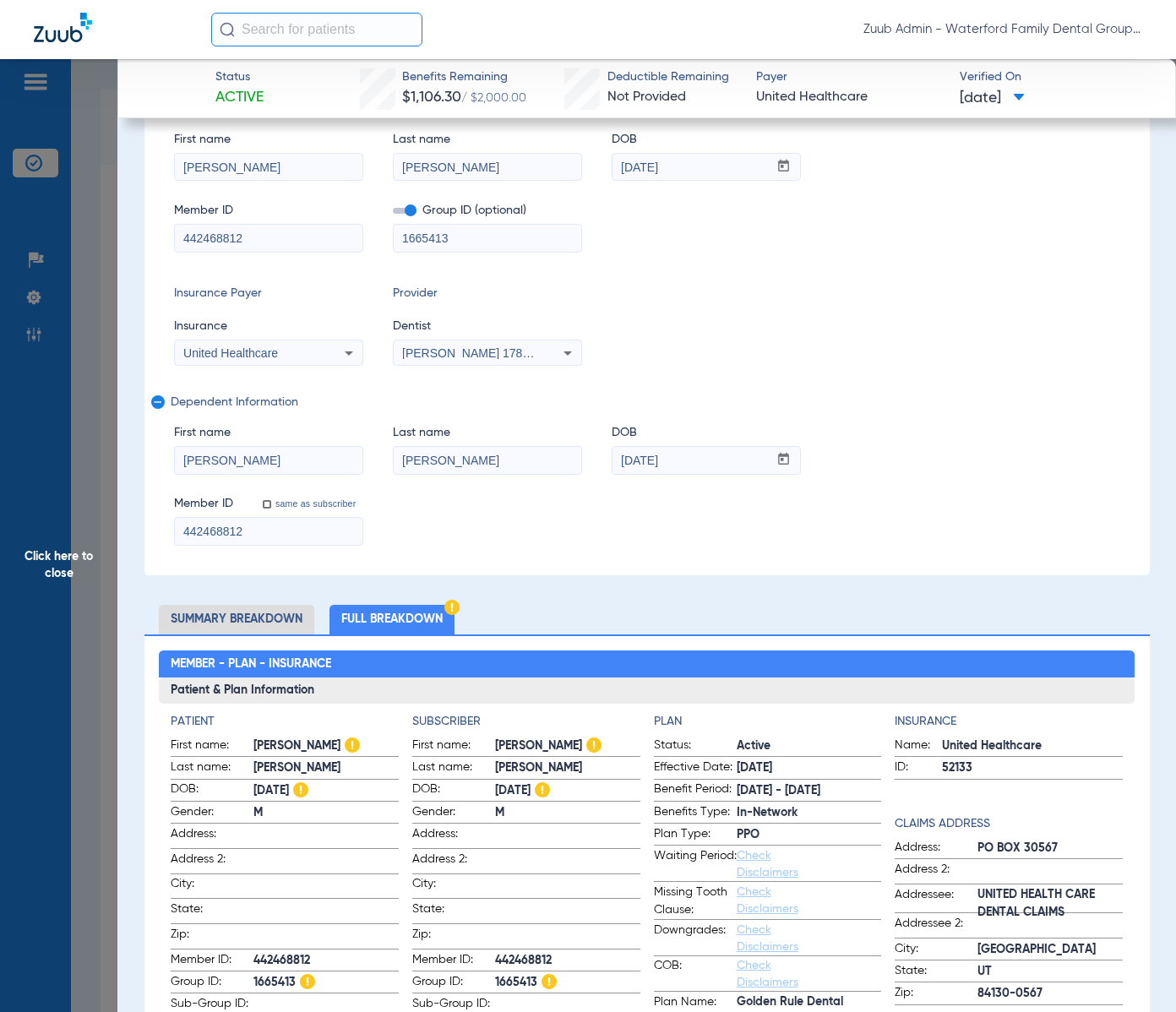
click at [62, 565] on span "Click here to close" at bounding box center [59, 564] width 118 height 1012
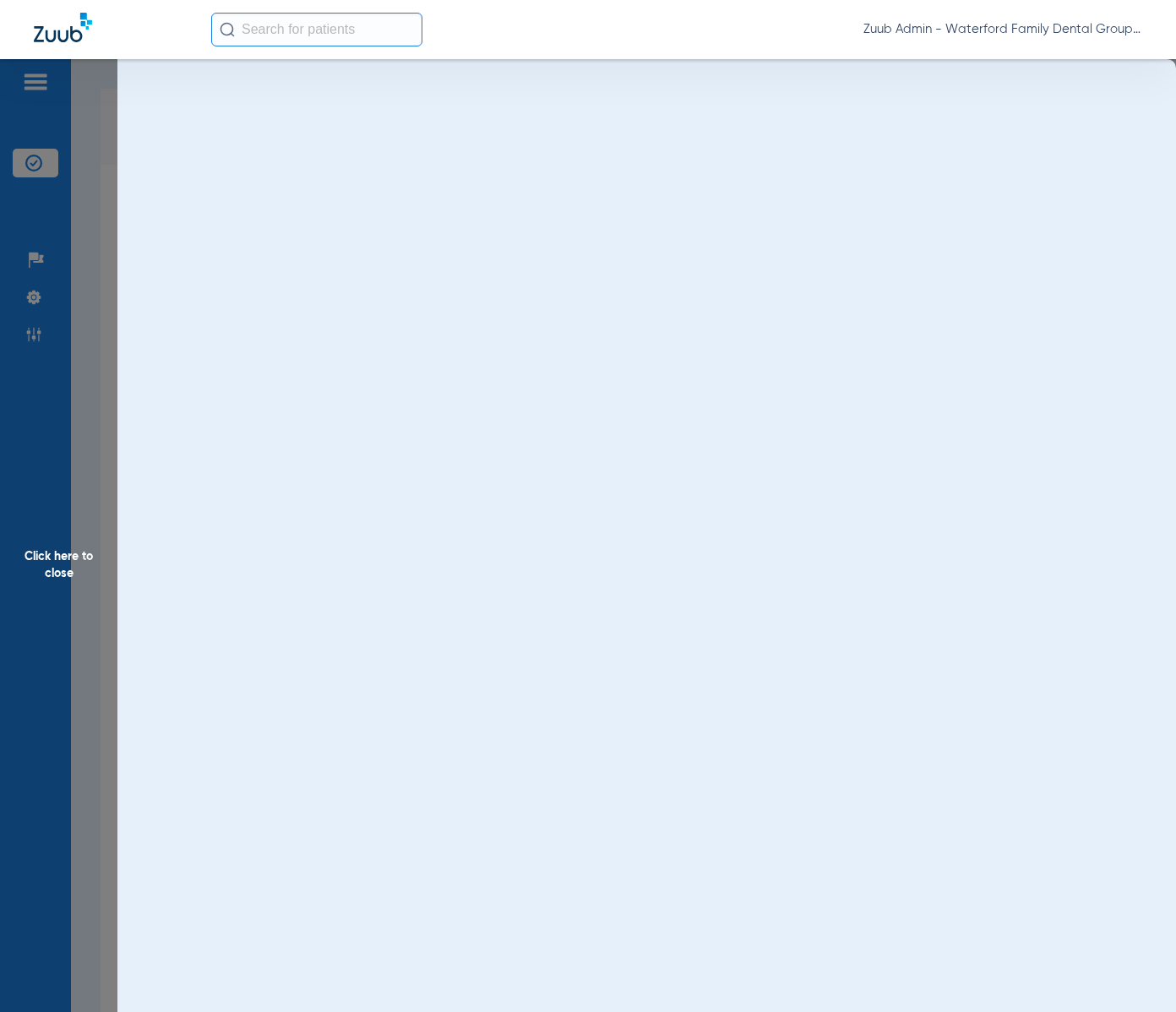
scroll to position [0, 0]
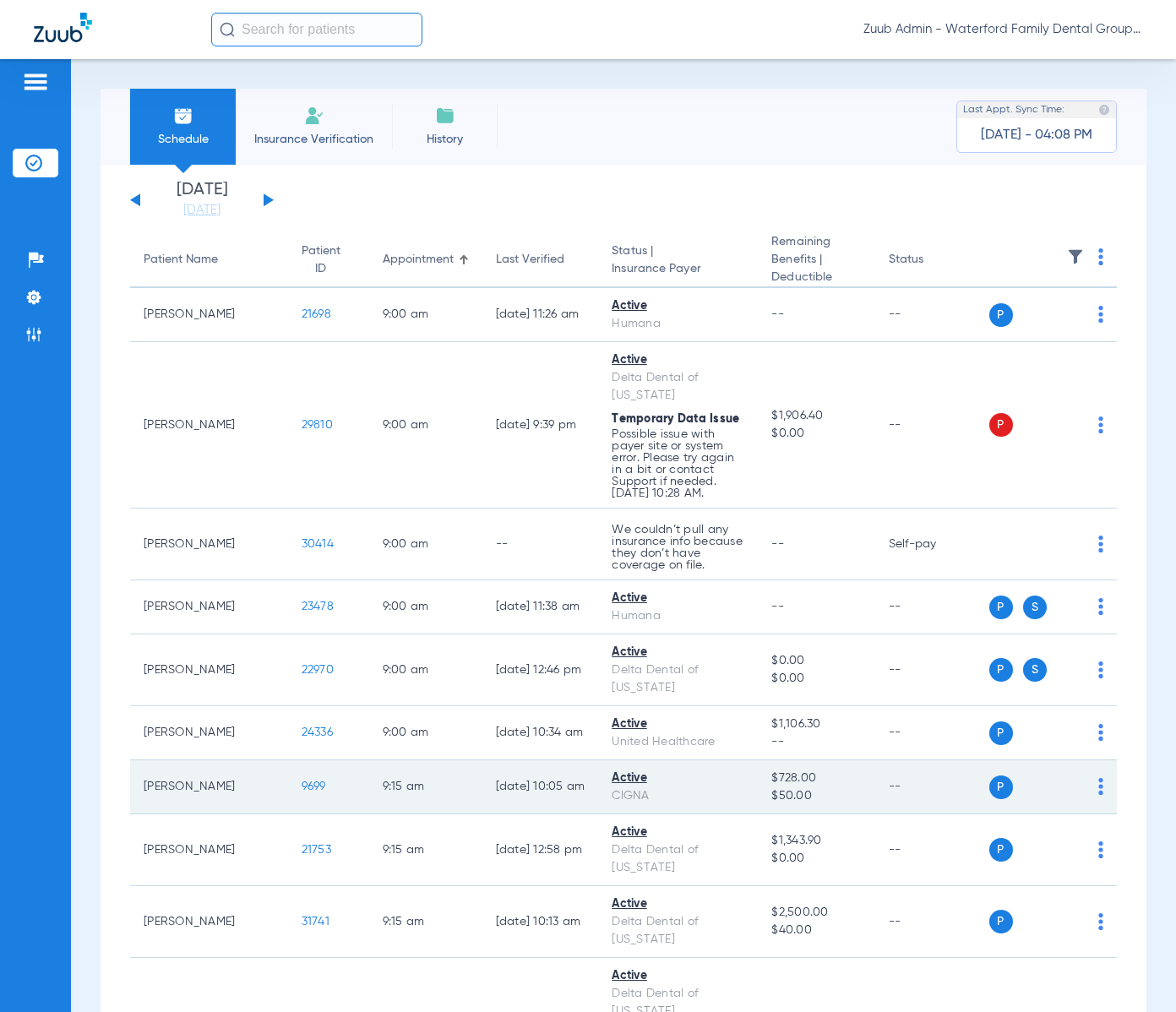
click at [302, 783] on span "9699" at bounding box center [314, 786] width 24 height 12
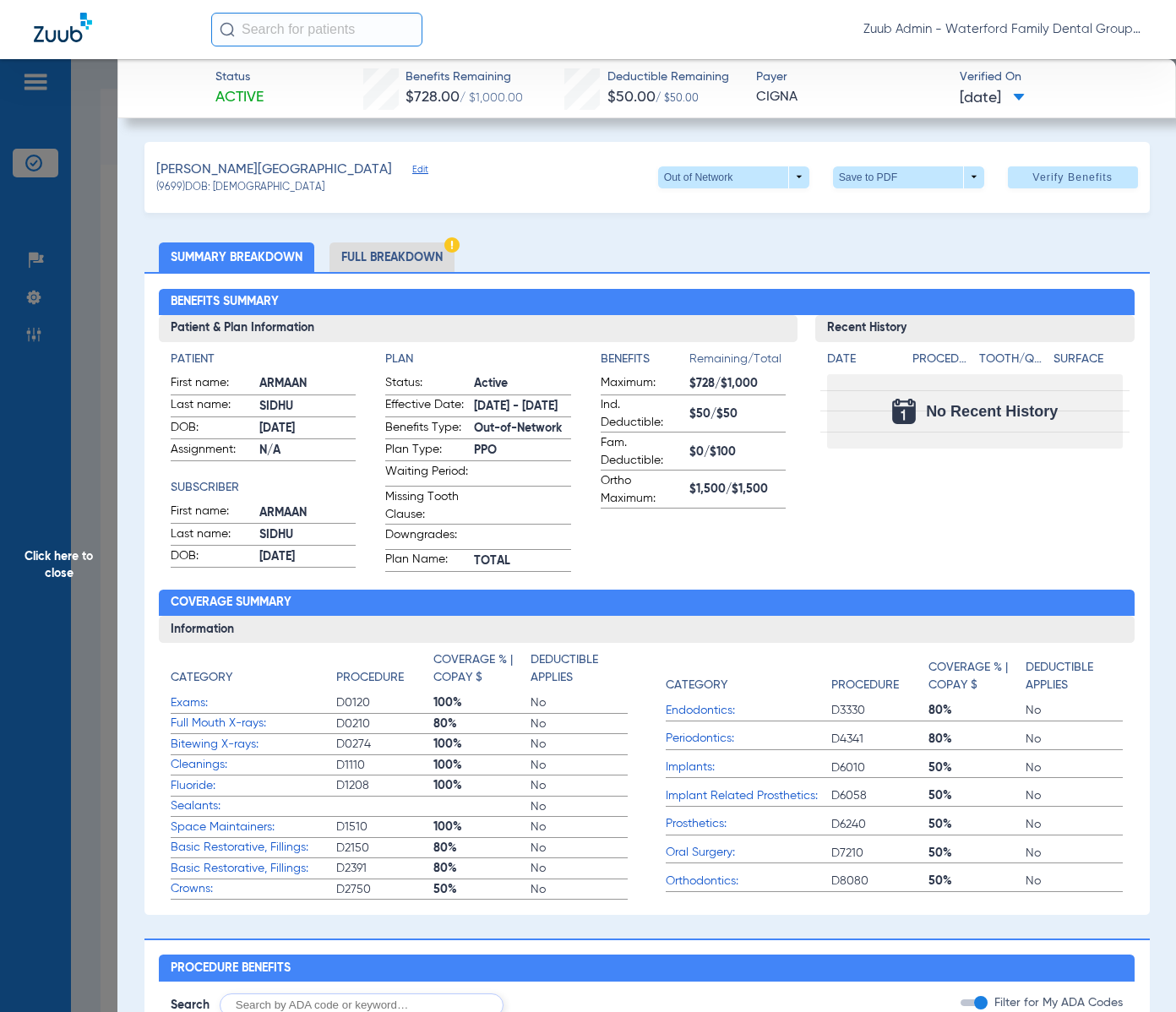
click at [421, 255] on li "Full Breakdown" at bounding box center [393, 257] width 125 height 30
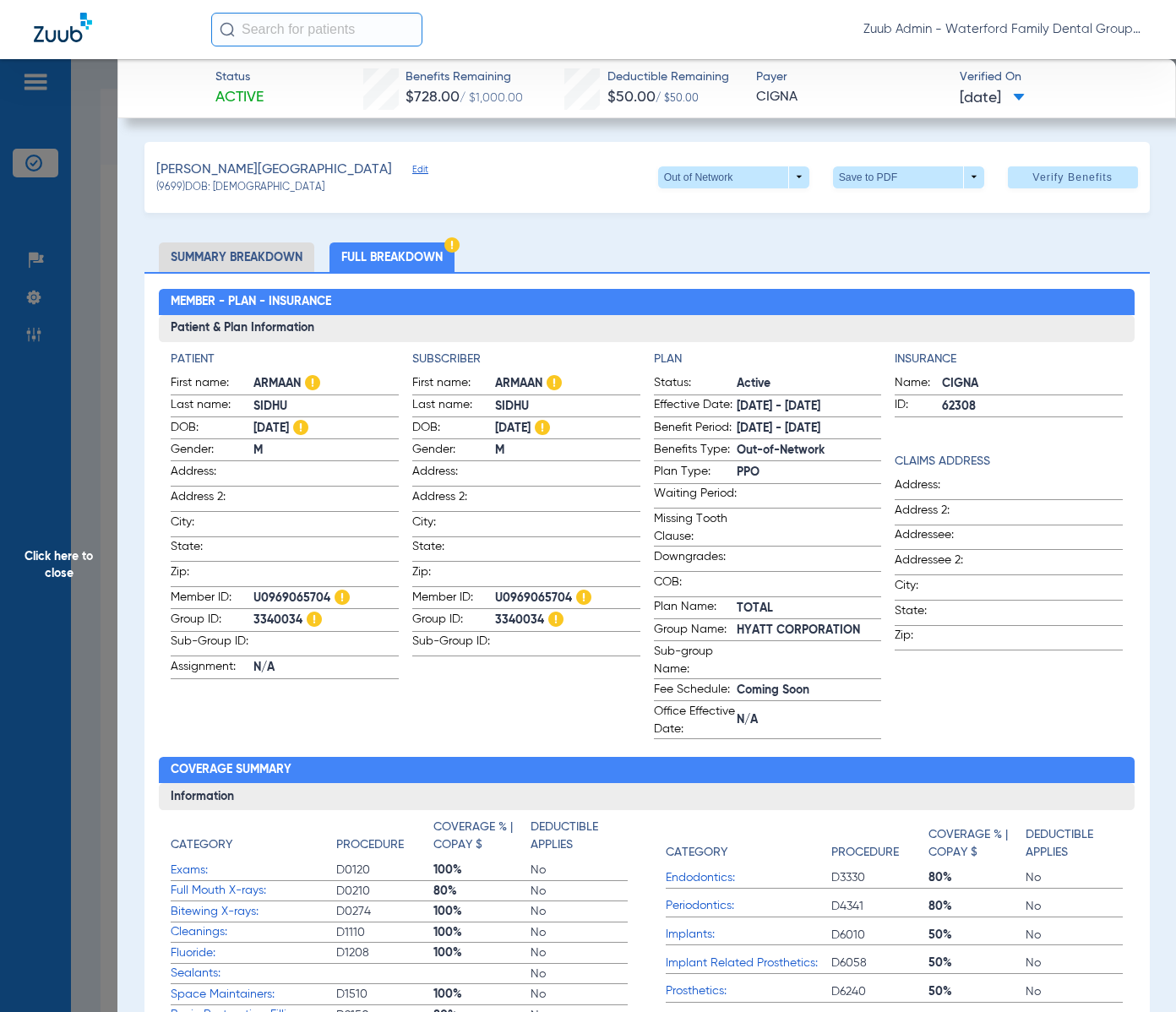
click at [412, 167] on span "Edit" at bounding box center [420, 171] width 15 height 16
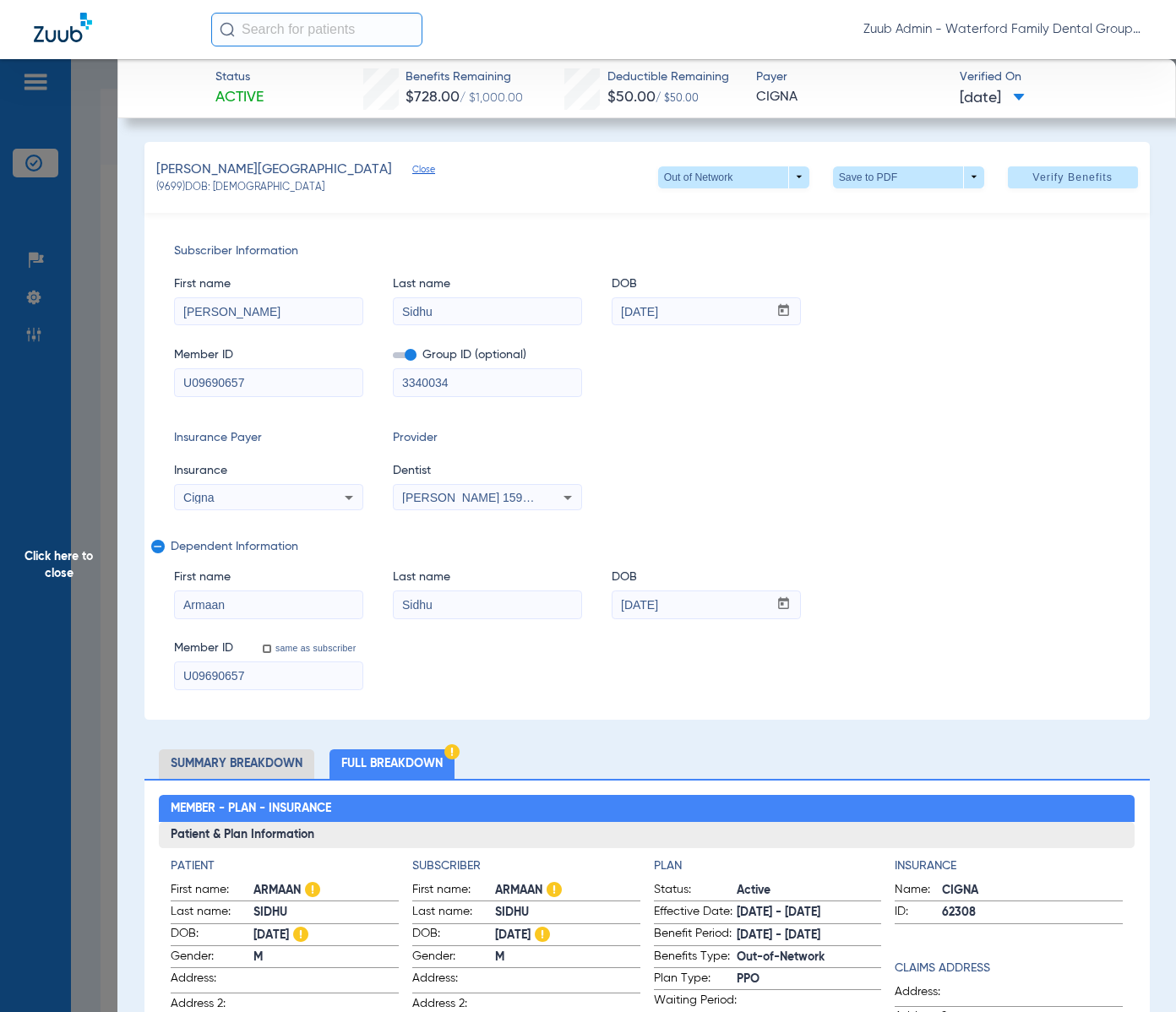
click at [165, 185] on span "(9699) DOB: [DEMOGRAPHIC_DATA]" at bounding box center [240, 188] width 168 height 15
copy span "9699"
click at [74, 562] on span "Click here to close" at bounding box center [59, 564] width 118 height 1012
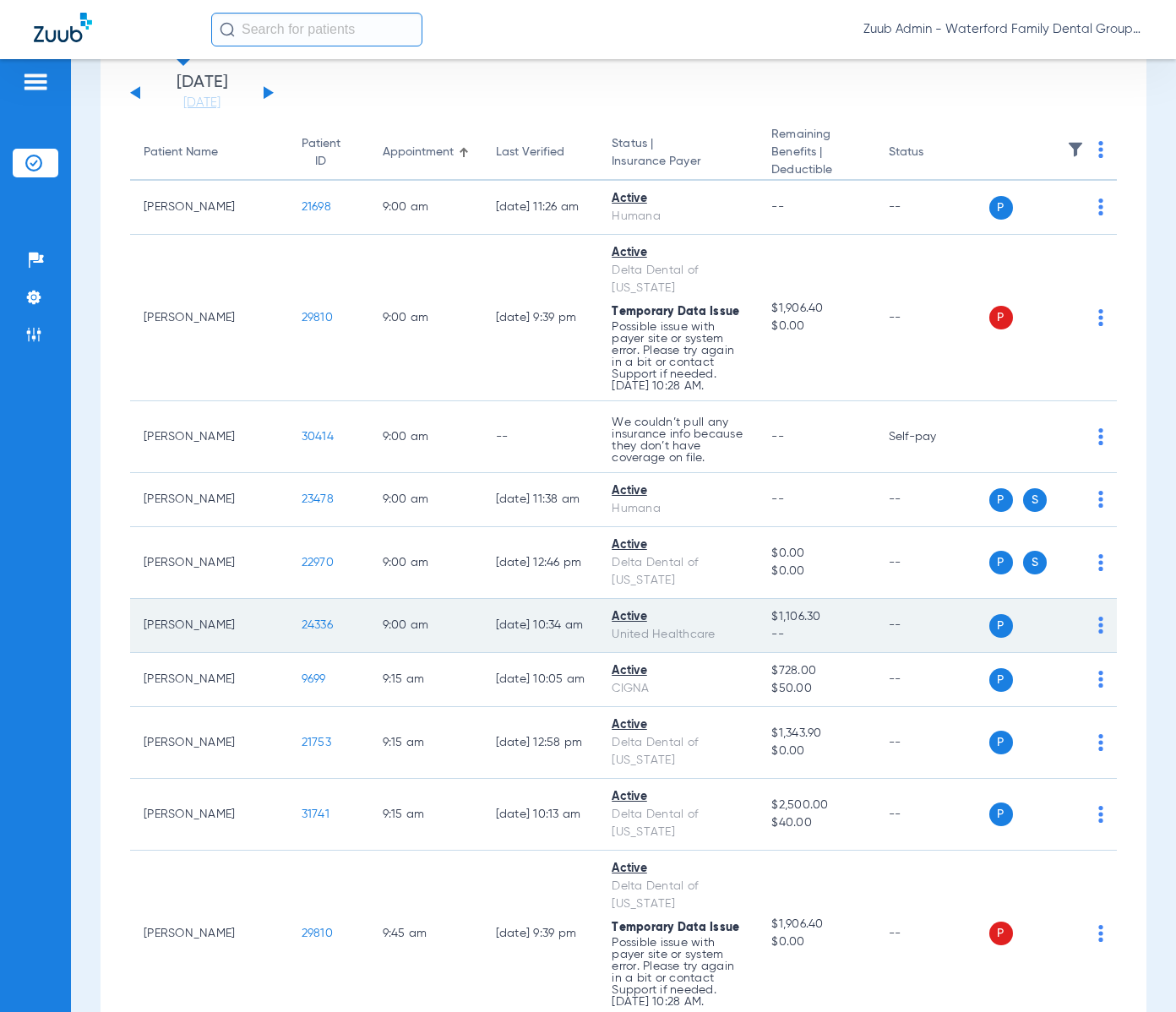
scroll to position [119, 0]
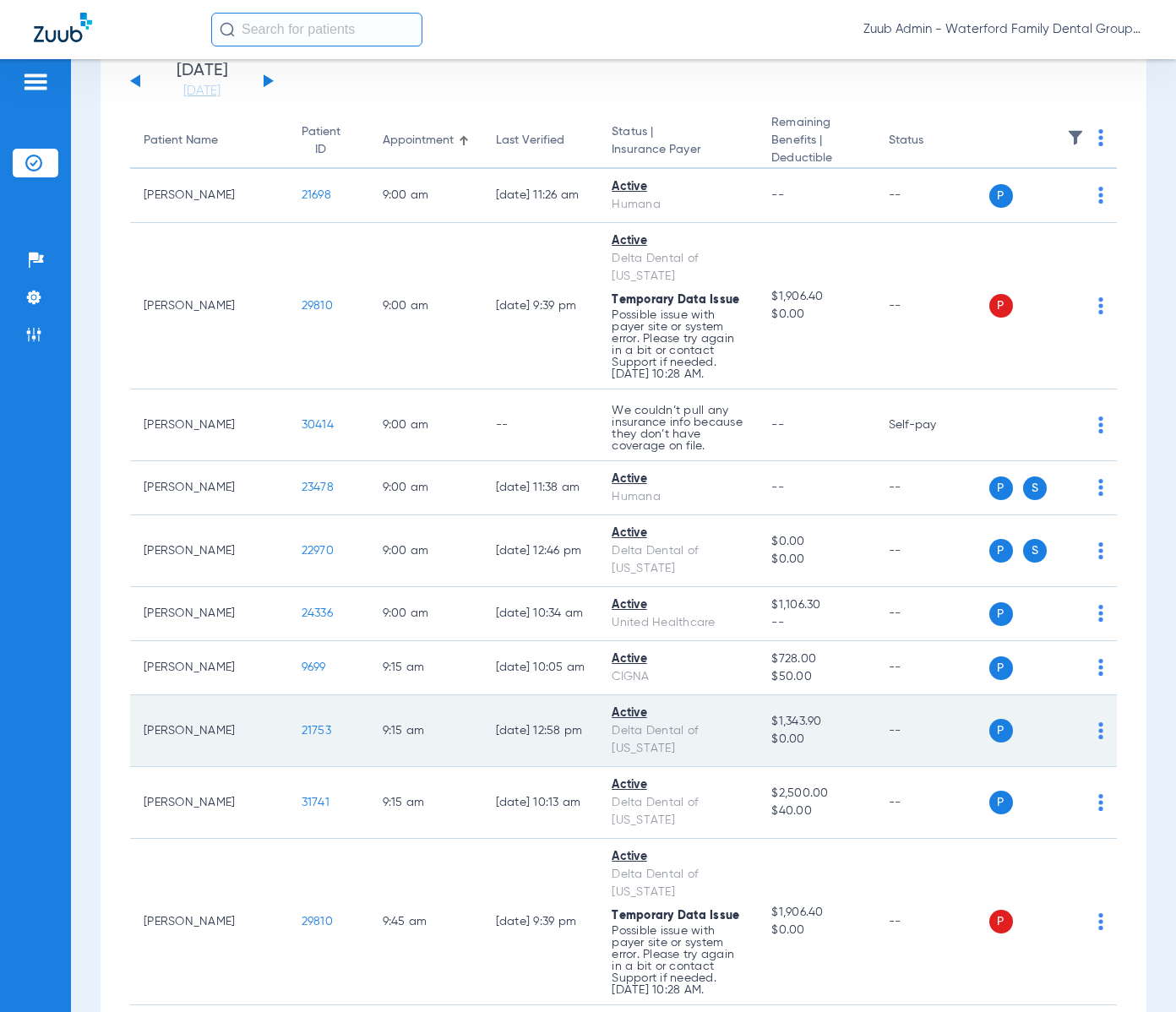
click at [302, 730] on span "21753" at bounding box center [317, 731] width 30 height 12
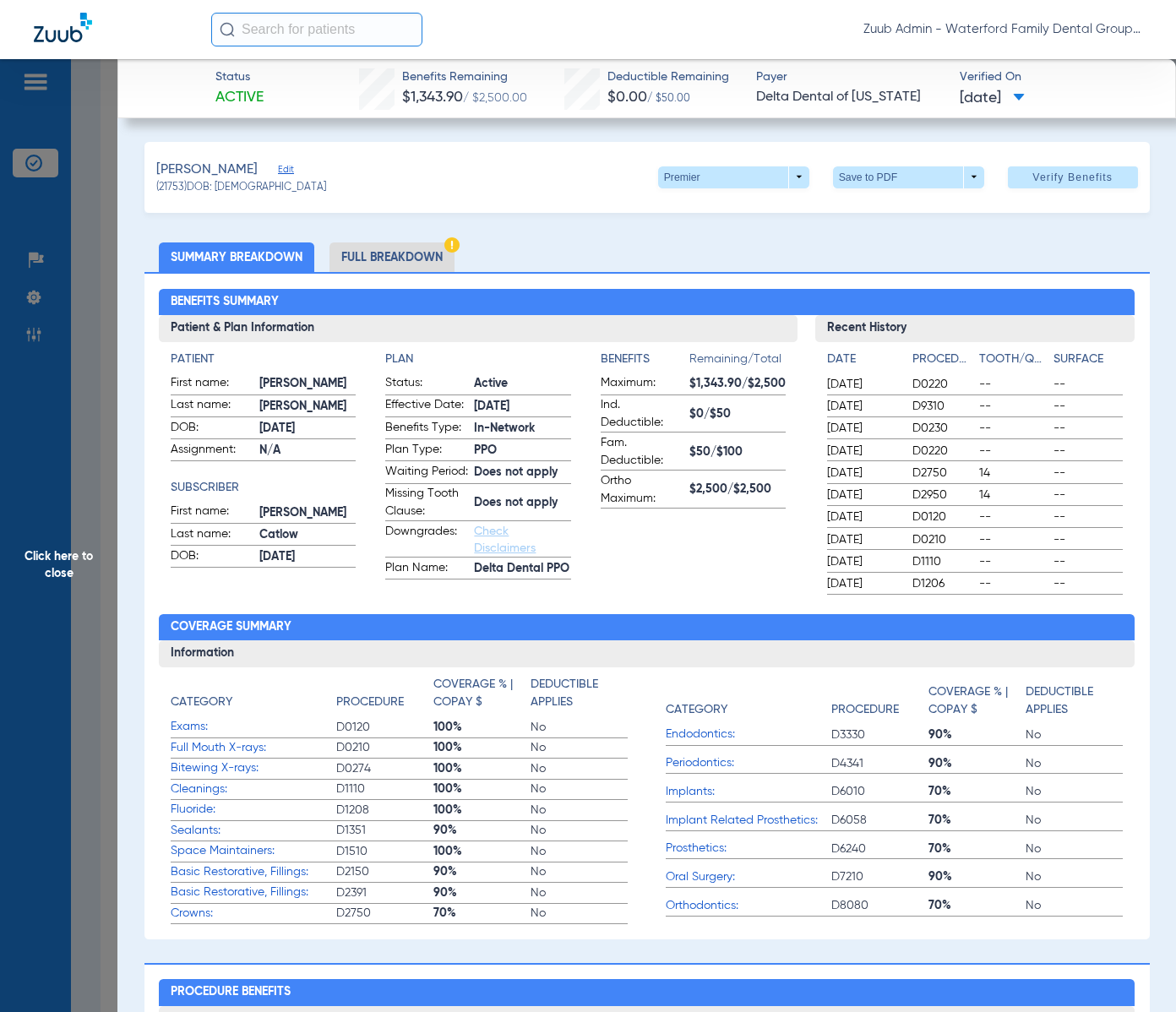
click at [394, 261] on li "Full Breakdown" at bounding box center [393, 257] width 125 height 30
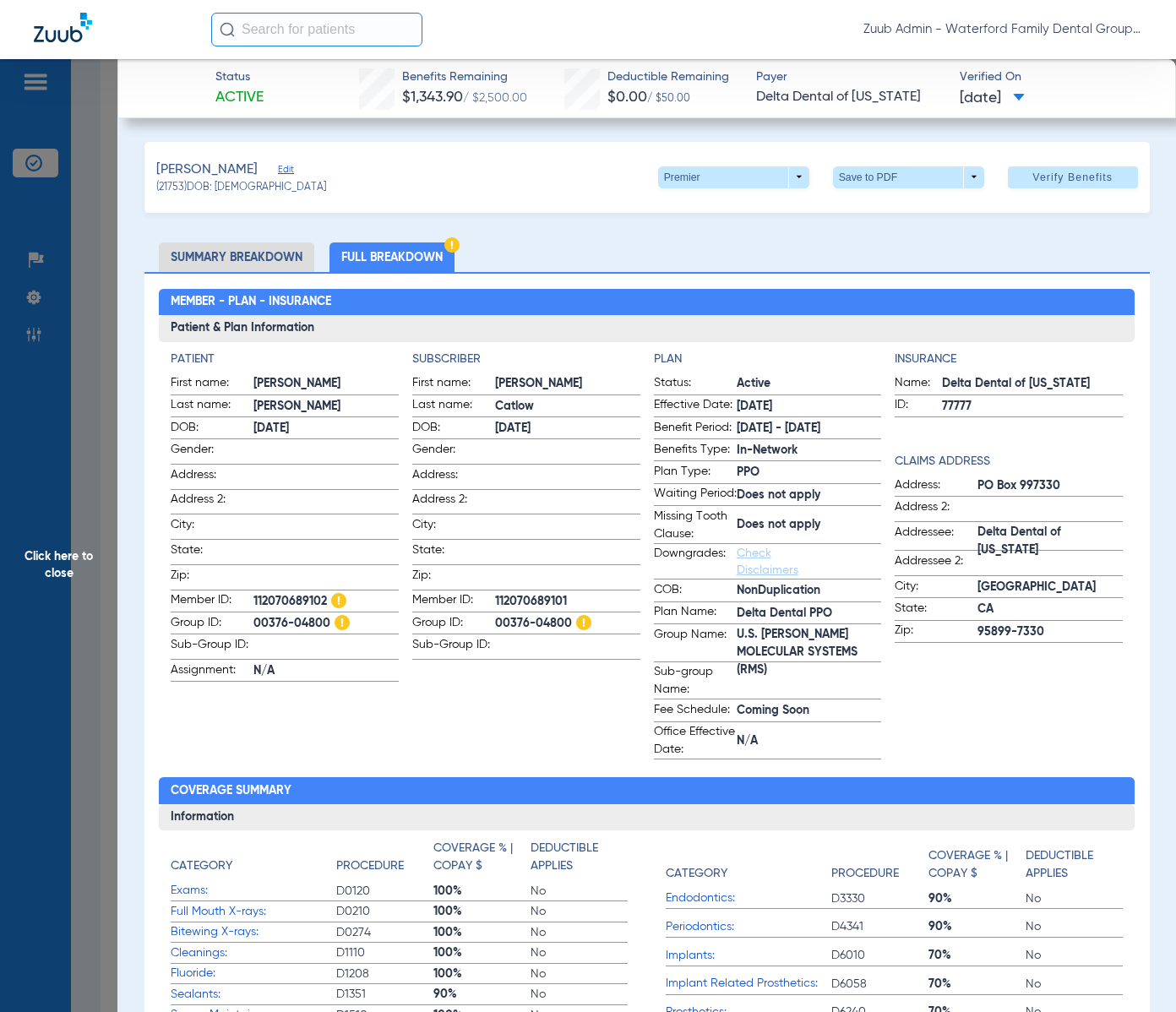
click at [279, 169] on span "Edit" at bounding box center [285, 171] width 15 height 16
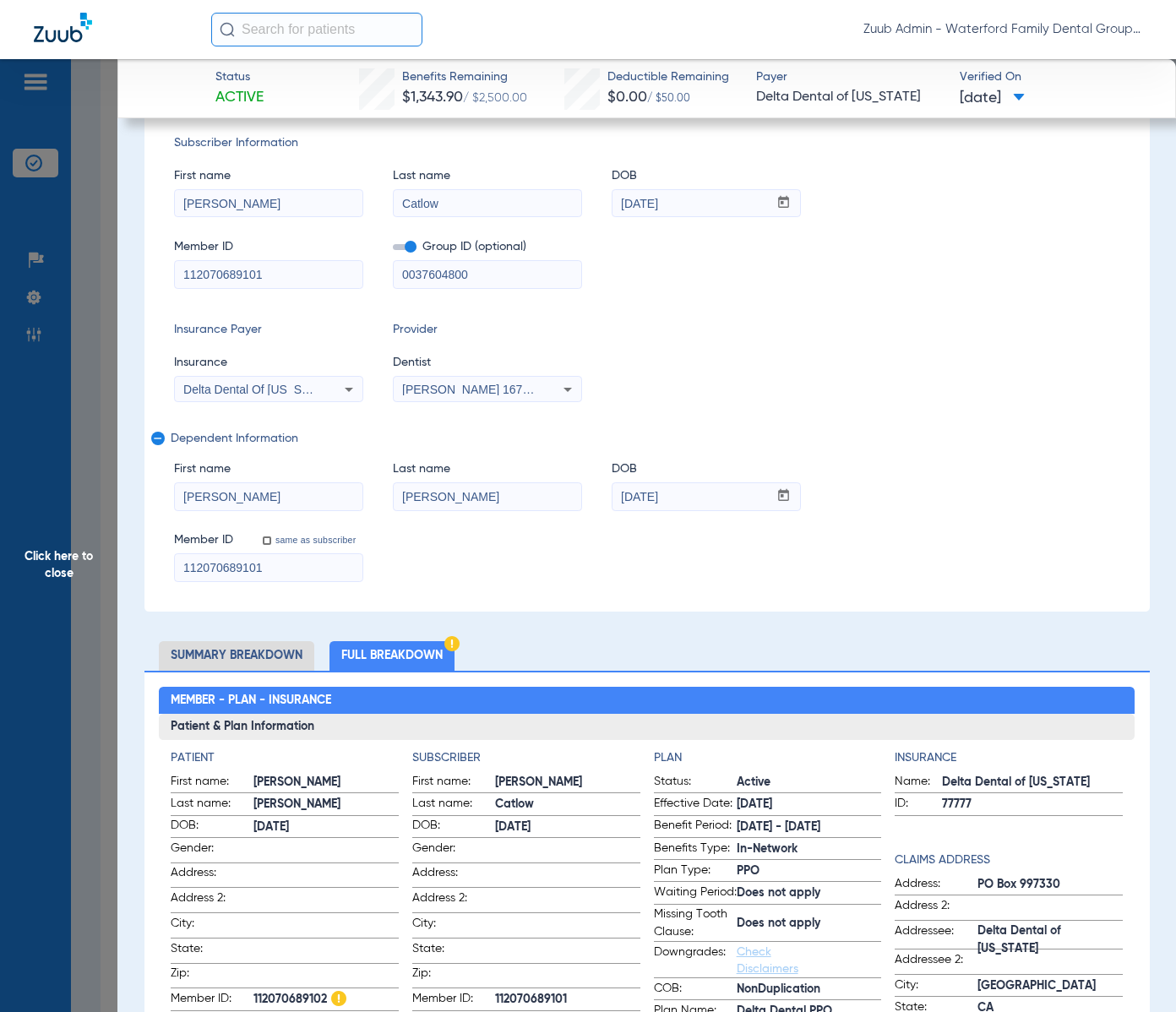
scroll to position [103, 0]
